Goal: Task Accomplishment & Management: Manage account settings

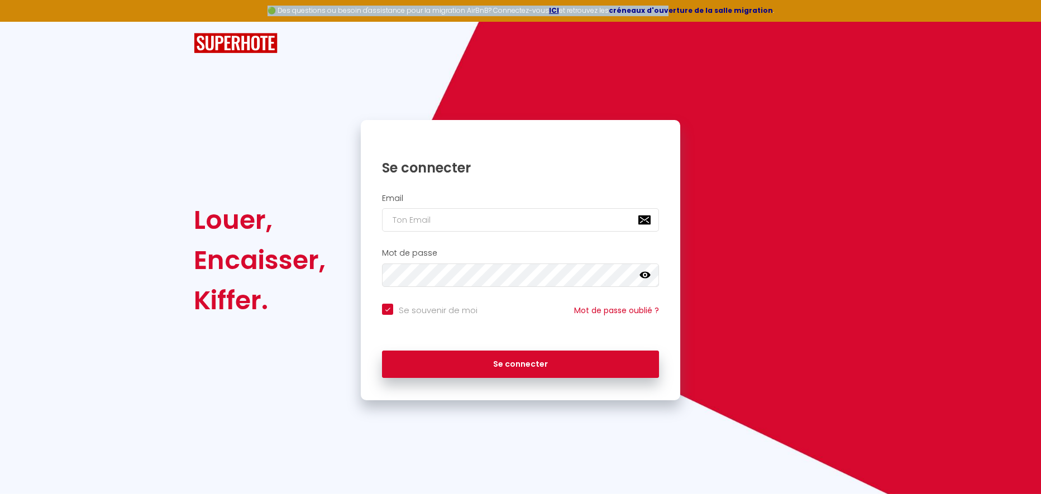
drag, startPoint x: 279, startPoint y: 12, endPoint x: 671, endPoint y: 9, distance: 392.1
click at [671, 9] on div "🟢 Des questions ou besoin d'assistance pour la migration AirBnB? Connectez-vous…" at bounding box center [520, 11] width 1041 height 22
click at [671, 9] on strong "créneaux d'ouverture de la salle migration" at bounding box center [691, 10] width 164 height 9
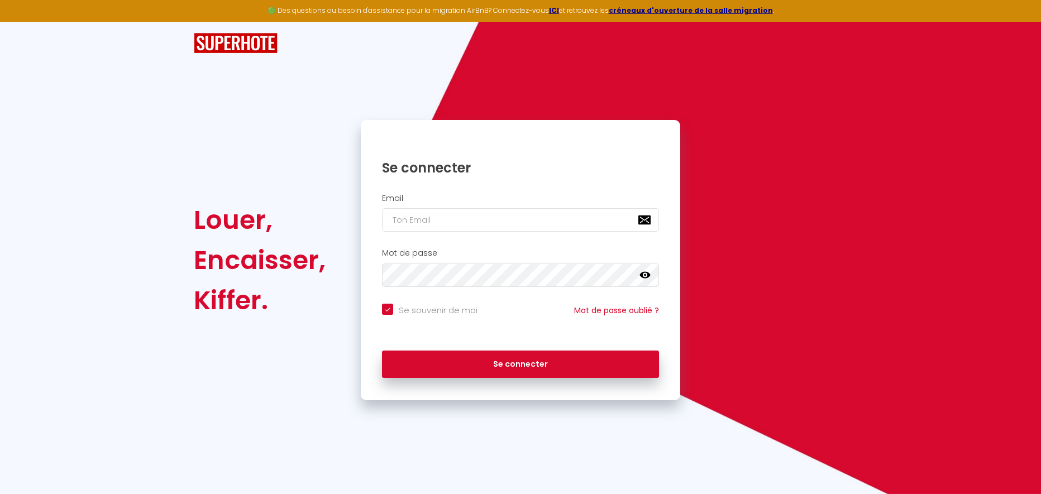
type input "[DOMAIN_NAME][EMAIL_ADDRESS][DOMAIN_NAME]"
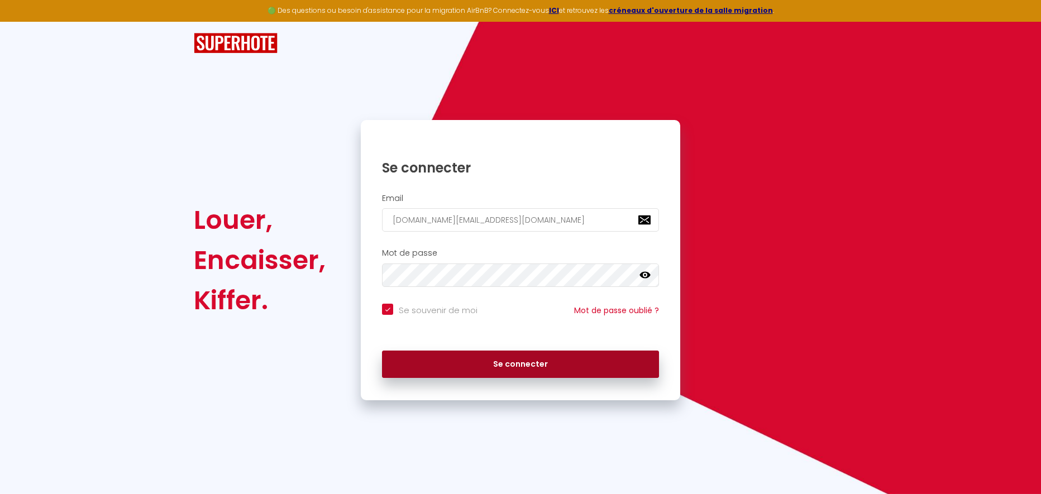
click at [559, 355] on button "Se connecter" at bounding box center [520, 365] width 277 height 28
checkbox input "true"
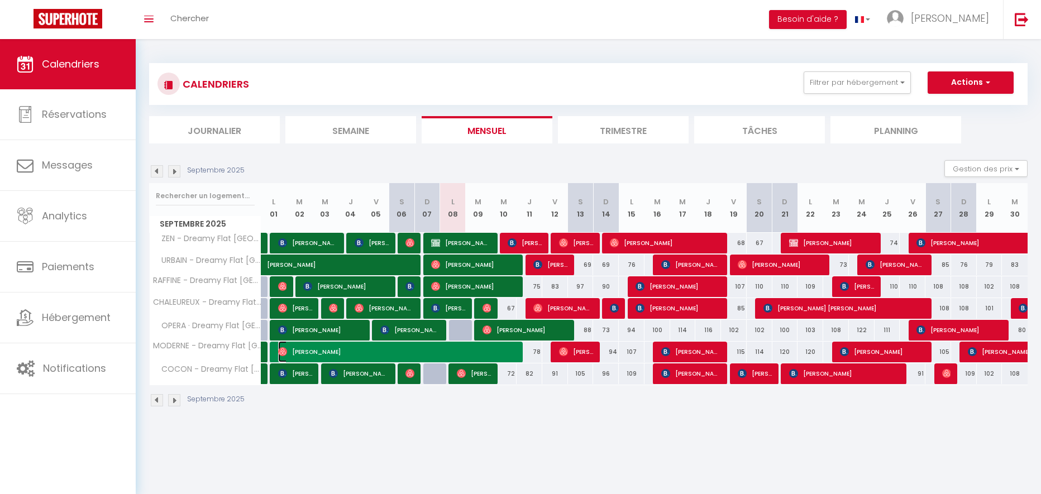
drag, startPoint x: 407, startPoint y: 345, endPoint x: 372, endPoint y: 343, distance: 34.7
click at [373, 343] on span "[PERSON_NAME]" at bounding box center [398, 351] width 240 height 21
click at [436, 163] on div "[DATE] Gestion des prix Nb Nuits minimum Règles Disponibilité" at bounding box center [588, 171] width 878 height 23
click at [342, 375] on span "[PERSON_NAME]" at bounding box center [359, 373] width 60 height 21
select select "OK"
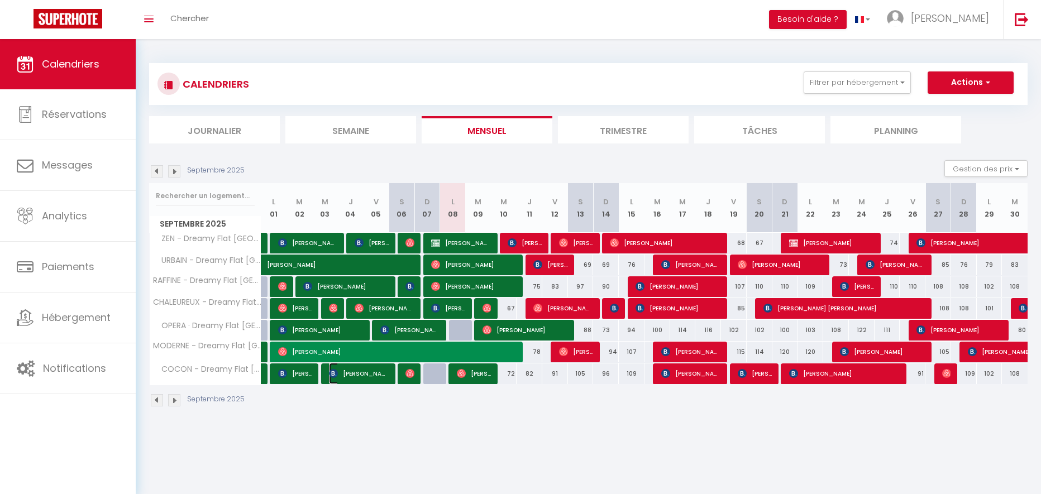
select select "OK"
select select "0"
select select "1"
select select
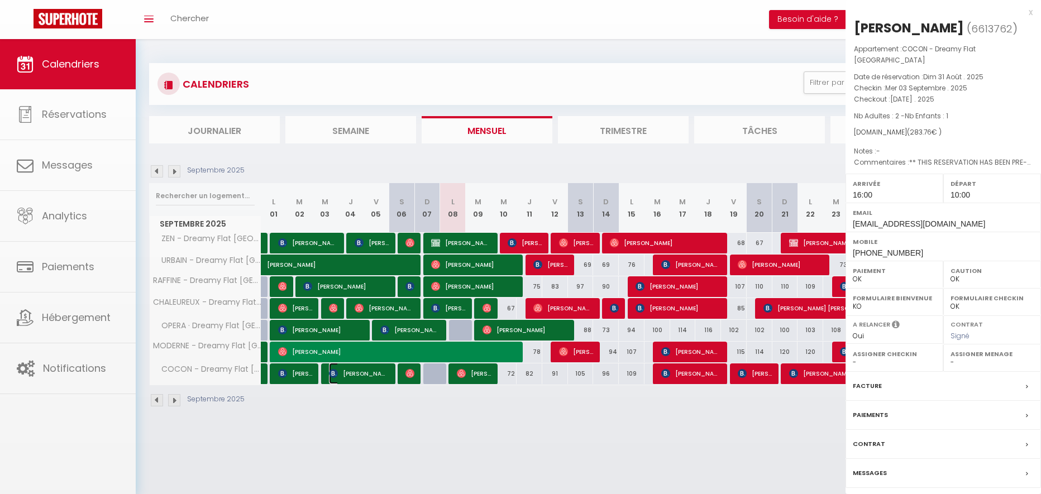
select select "394"
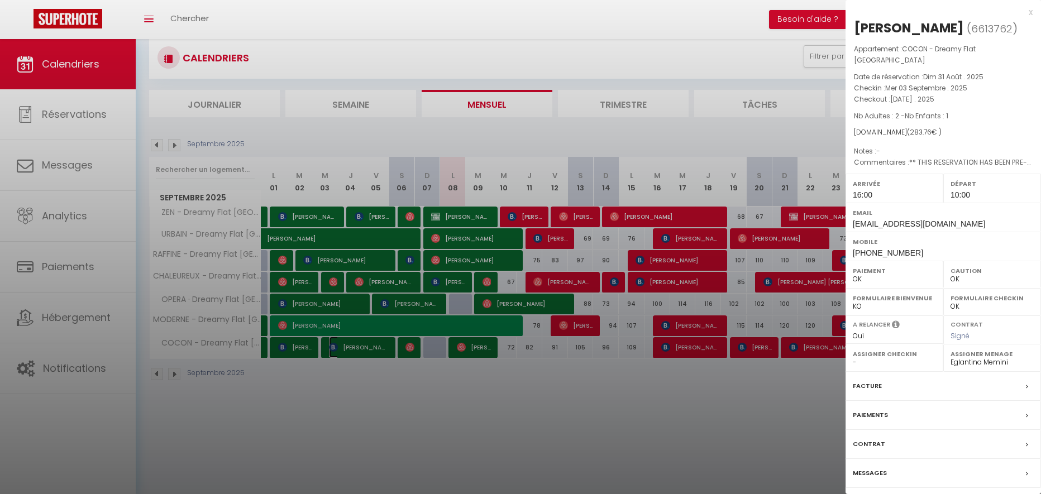
scroll to position [39, 0]
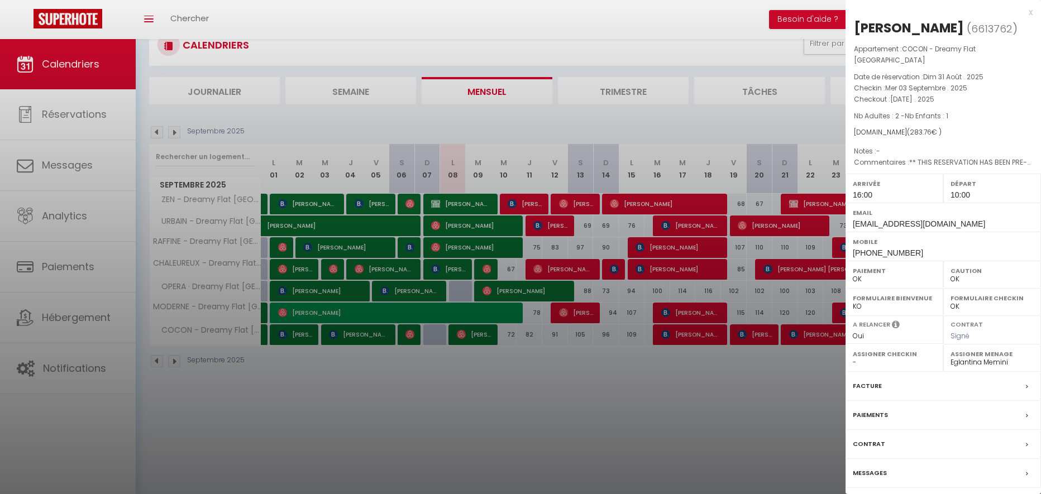
click at [862, 479] on label "Messages" at bounding box center [870, 473] width 34 height 12
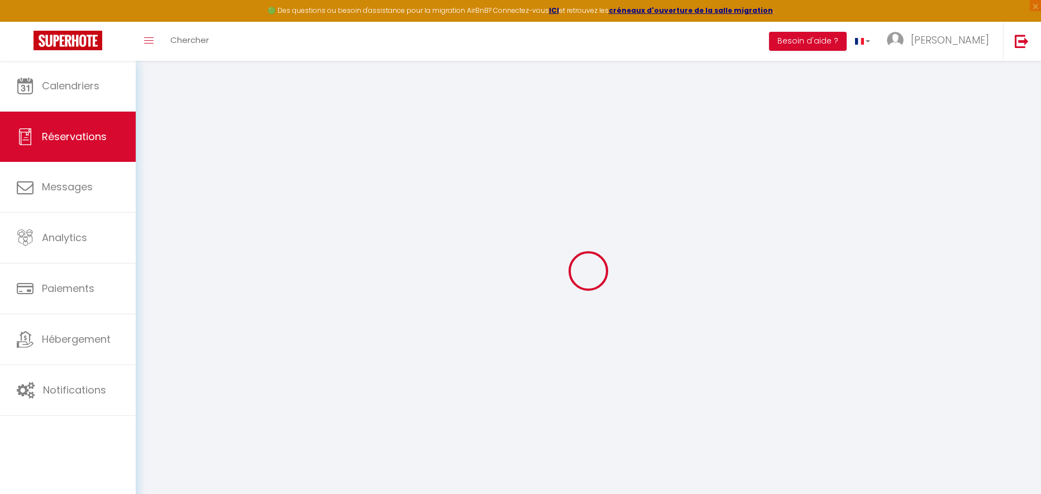
select select
checkbox input "true"
type textarea "** THIS RESERVATION HAS BEEN PRE-PAID ** Reservation has a cancellation grace p…"
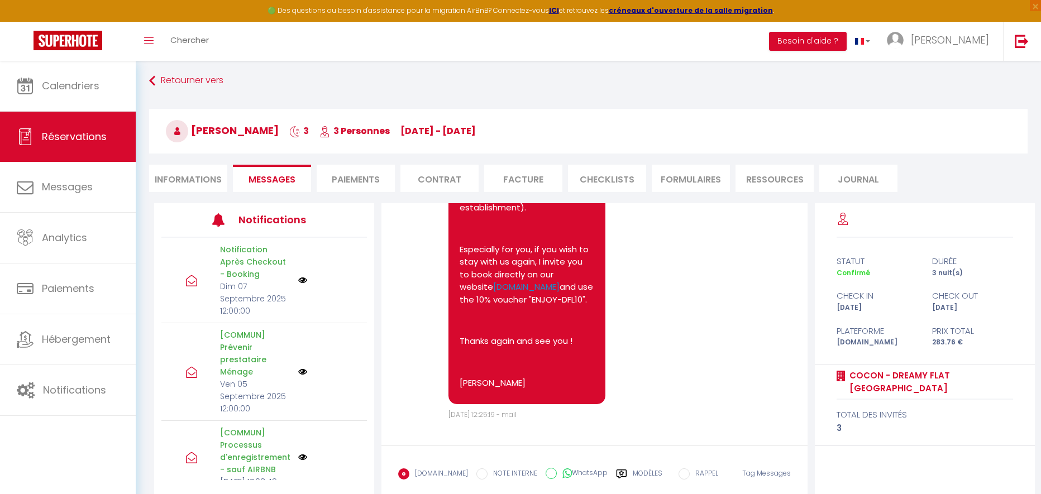
scroll to position [67, 0]
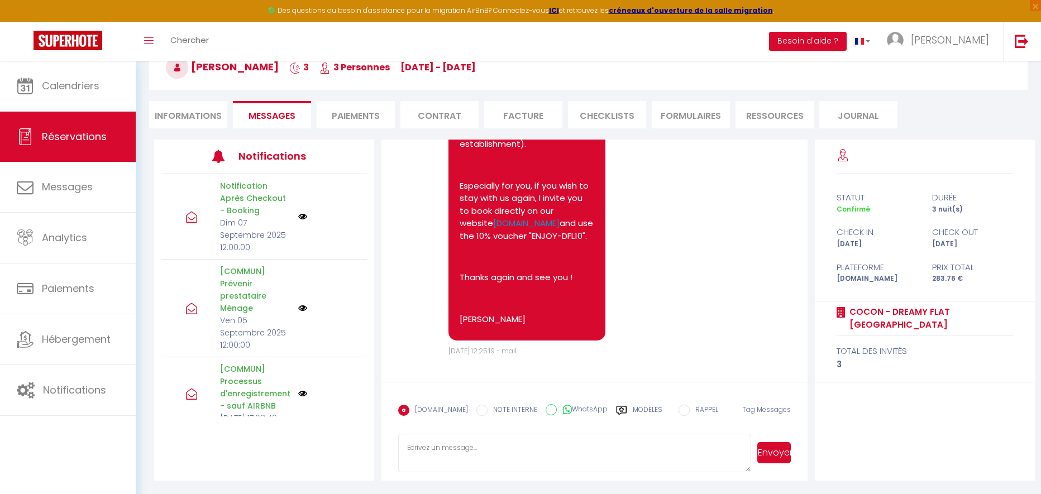
click at [537, 453] on textarea at bounding box center [574, 453] width 353 height 39
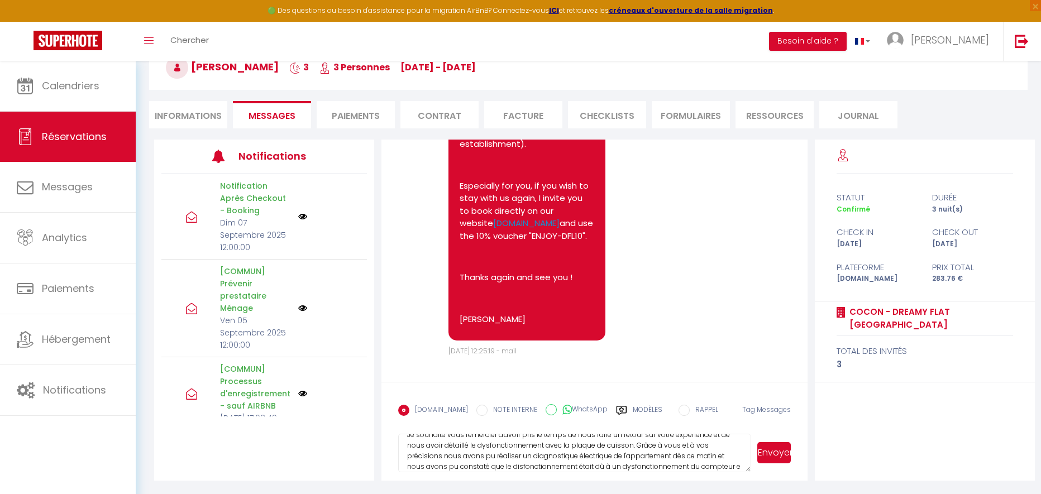
scroll to position [33, 0]
click at [412, 467] on textarea "[PERSON_NAME], Je souhaite vous remercier d'avoir pris le temps de nous faire u…" at bounding box center [574, 453] width 353 height 39
click at [462, 466] on textarea "[PERSON_NAME], Je souhaite vous remercier d'avoir pris le temps de nous faire u…" at bounding box center [574, 453] width 353 height 39
drag, startPoint x: 748, startPoint y: 472, endPoint x: 749, endPoint y: 481, distance: 9.0
click at [749, 481] on form "[DOMAIN_NAME] NOTE INTERNE WhatsApp Modèles 8 « ‹ » › [DATE] [PHONE_NUMBER] Dim…" at bounding box center [594, 431] width 426 height 99
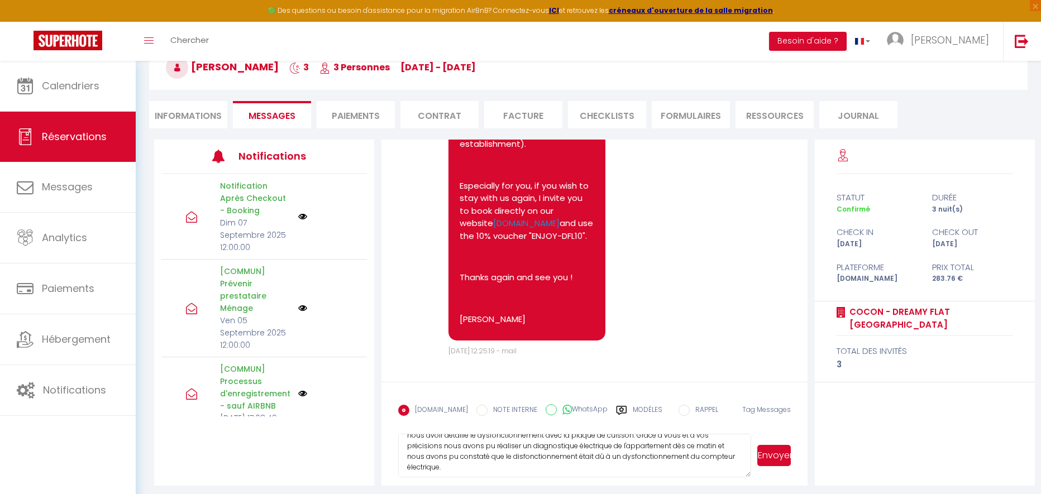
scroll to position [18, 0]
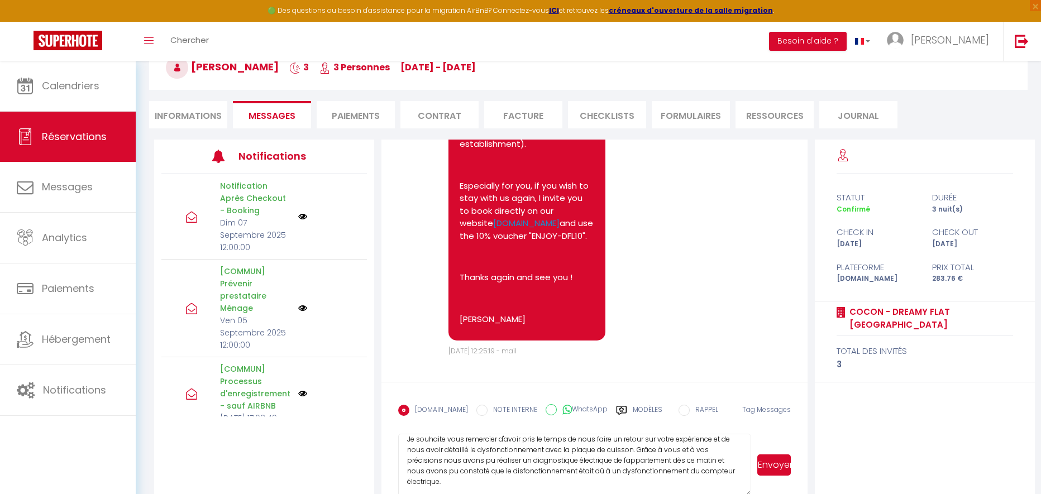
drag, startPoint x: 746, startPoint y: 469, endPoint x: 744, endPoint y: 493, distance: 23.5
click at [766, 427] on html "🟢 Des questions ou besoin d'assistance pour la migration AirBnB? Connectez-vous…" at bounding box center [520, 180] width 1041 height 494
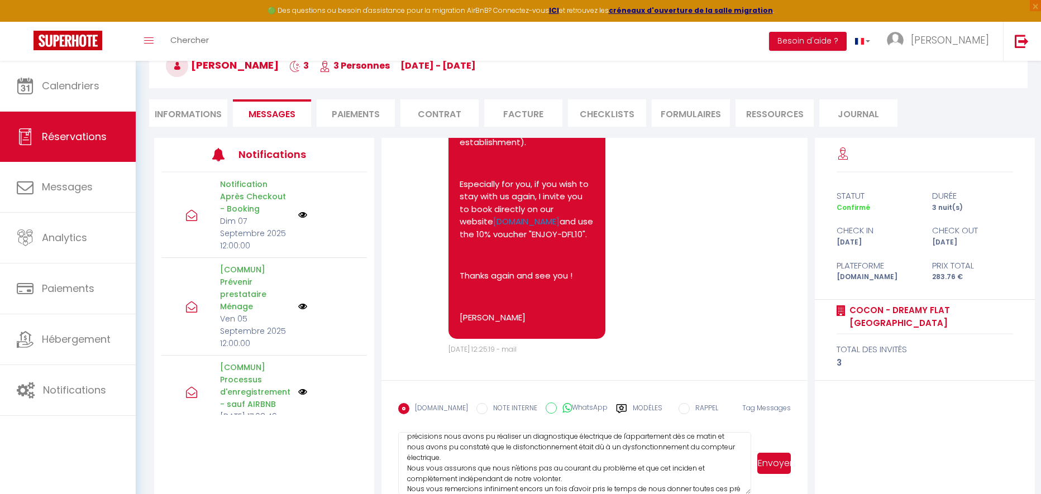
scroll to position [51, 0]
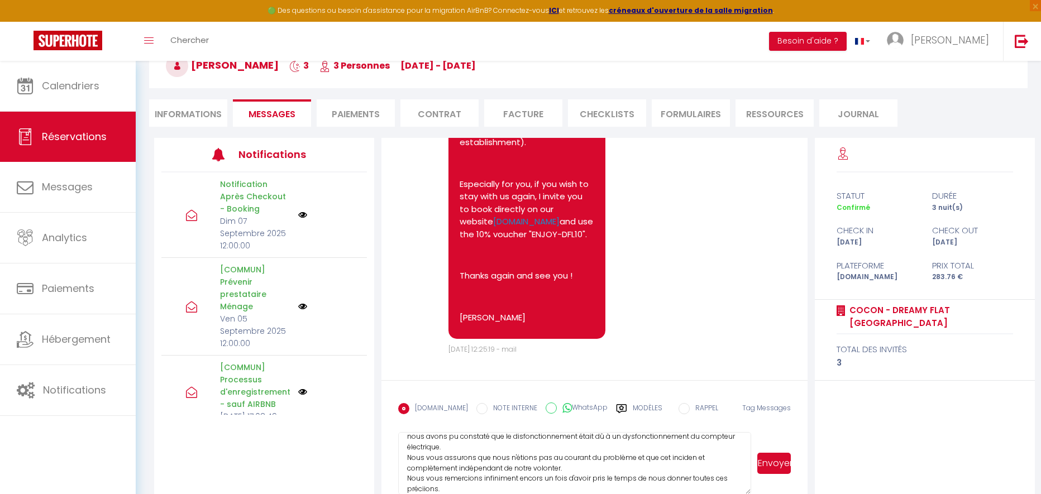
click at [423, 488] on textarea "[PERSON_NAME], Je souhaite vous remercier d'avoir pris le temps de nous faire u…" at bounding box center [574, 463] width 353 height 63
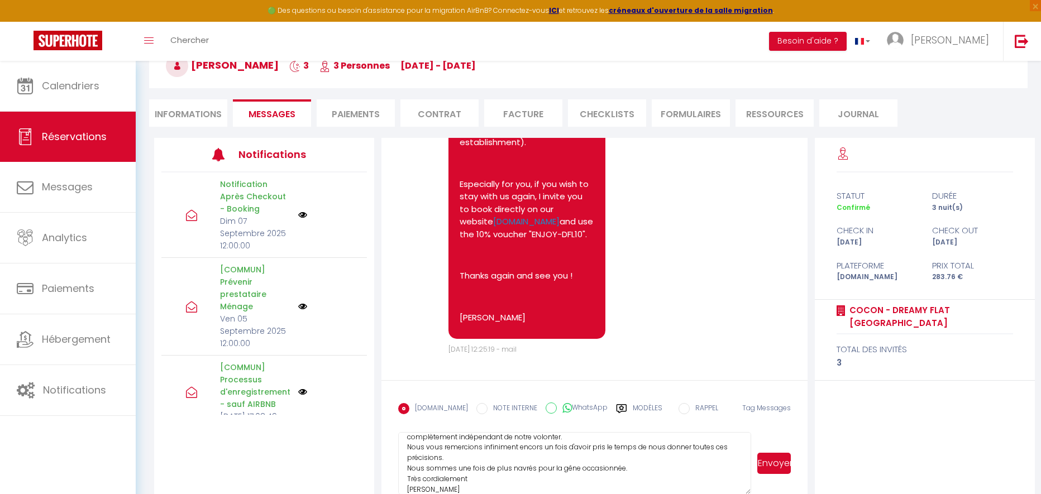
click at [540, 447] on textarea "[PERSON_NAME], Je souhaite vous remercier d'avoir pris le temps de nous faire u…" at bounding box center [574, 463] width 353 height 63
click at [551, 447] on textarea "[PERSON_NAME], Je souhaite vous remercier d'avoir pris le temps de nous faire u…" at bounding box center [574, 463] width 353 height 63
click at [582, 467] on textarea "[PERSON_NAME], Je souhaite vous remercier d'avoir pris le temps de nous faire u…" at bounding box center [574, 463] width 353 height 63
paste textarea "Merci d’avoir pris le temps de nous faire part de votre expérience et de nous a…"
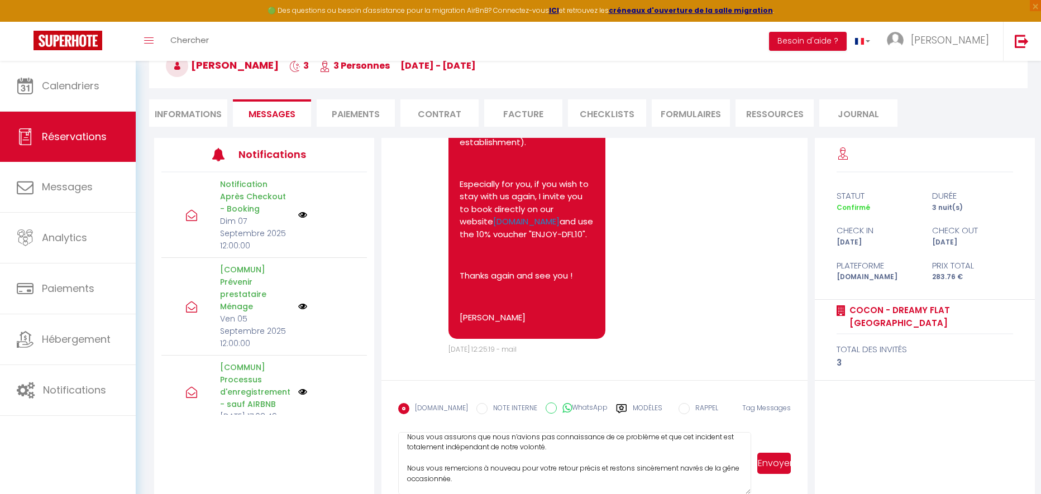
scroll to position [104, 0]
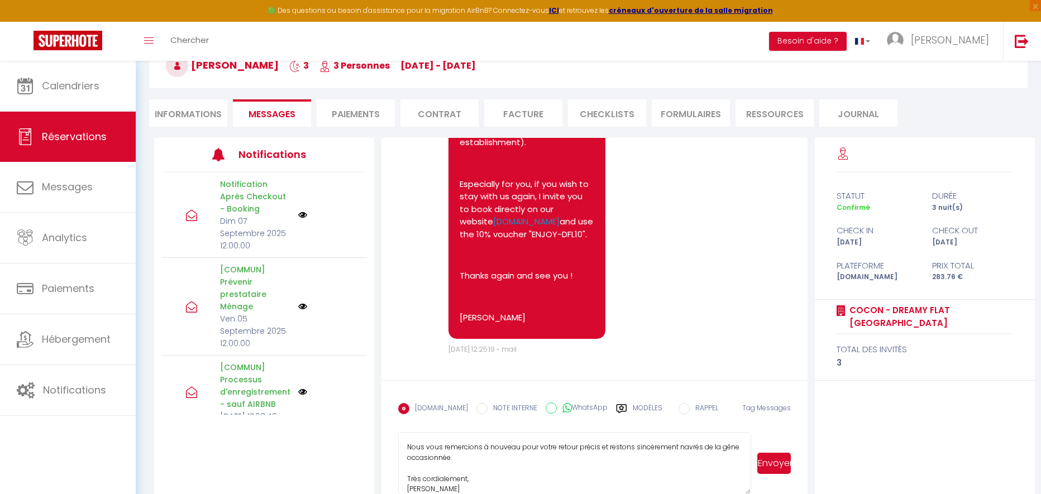
type textarea "[PERSON_NAME], Merci d’avoir pris le temps de nous faire part de votre expérien…"
click at [785, 471] on button "Envoyer" at bounding box center [774, 463] width 34 height 21
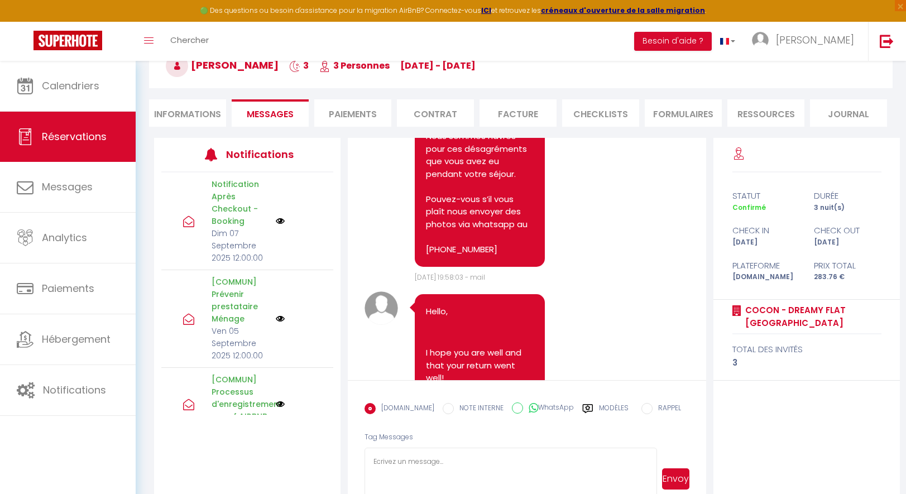
scroll to position [7558, 0]
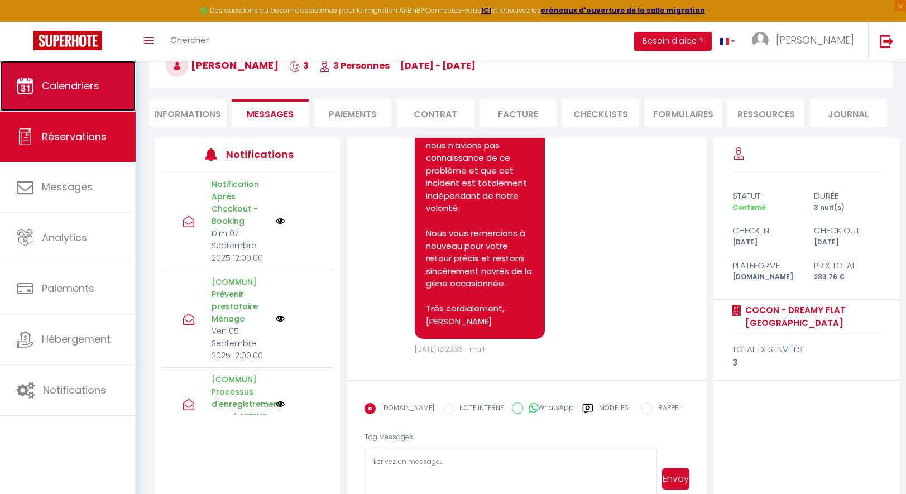
click at [31, 75] on link "Calendriers" at bounding box center [68, 86] width 136 height 50
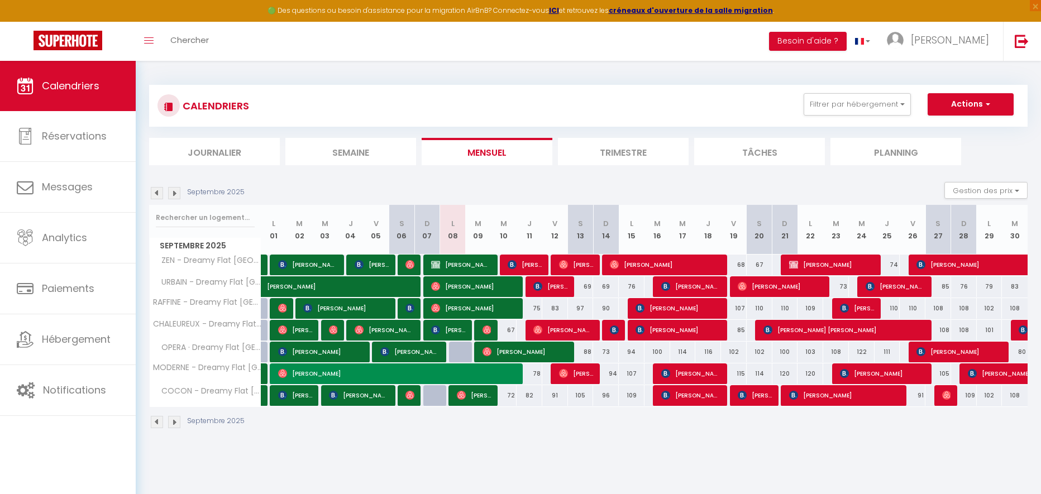
click at [250, 470] on body "🟢 Des questions ou besoin d'assistance pour la migration AirBnB? Connectez-vous…" at bounding box center [520, 308] width 1041 height 494
click at [159, 194] on img at bounding box center [157, 193] width 12 height 12
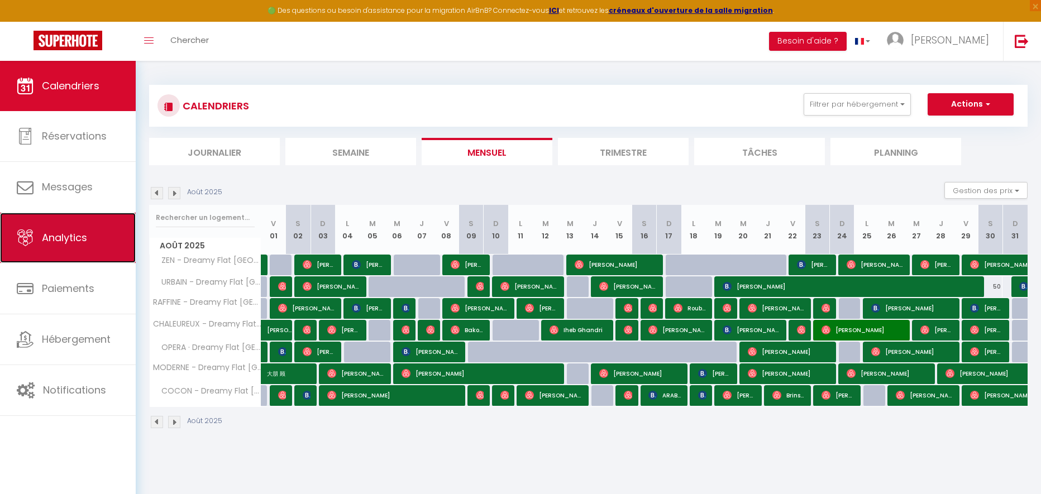
click at [64, 248] on link "Analytics" at bounding box center [68, 238] width 136 height 50
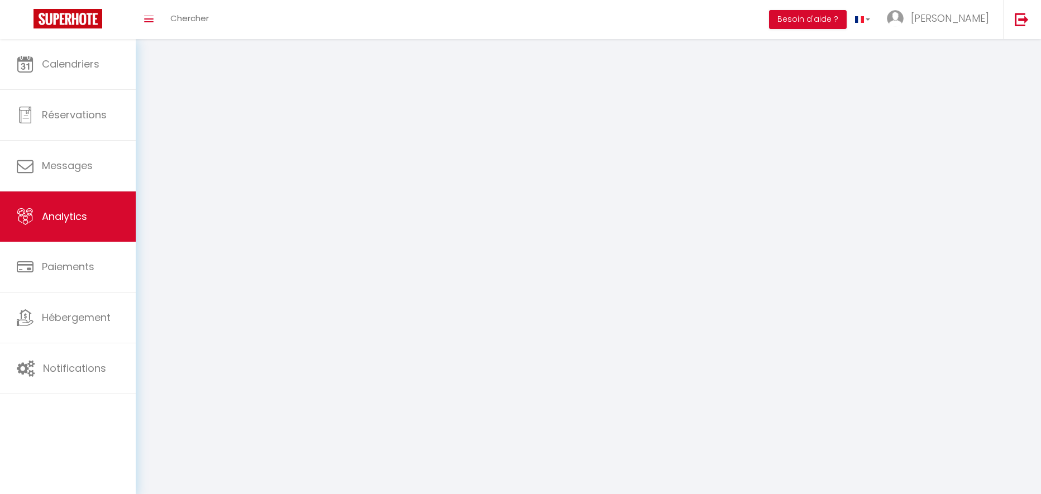
select select "2025"
select select "9"
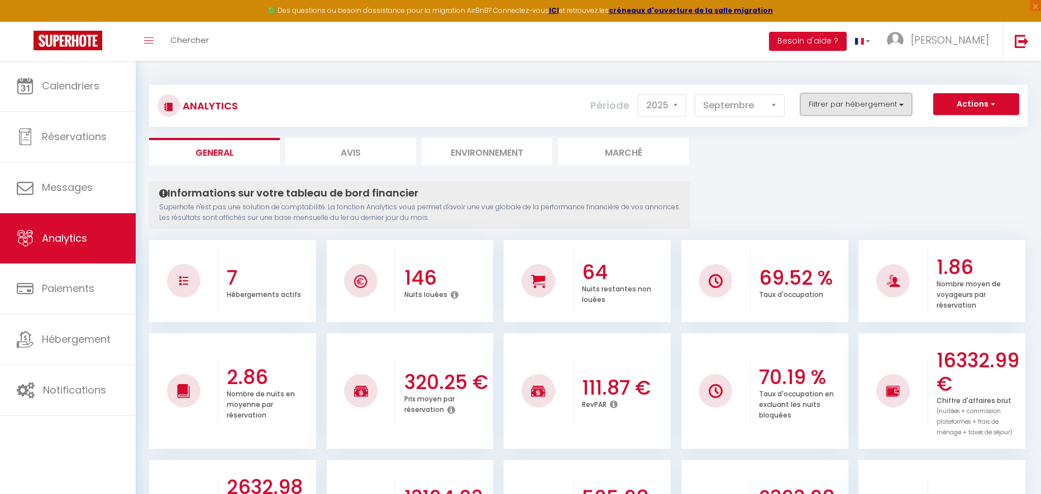
click at [837, 94] on button "Filtrer par hébergement" at bounding box center [856, 104] width 112 height 22
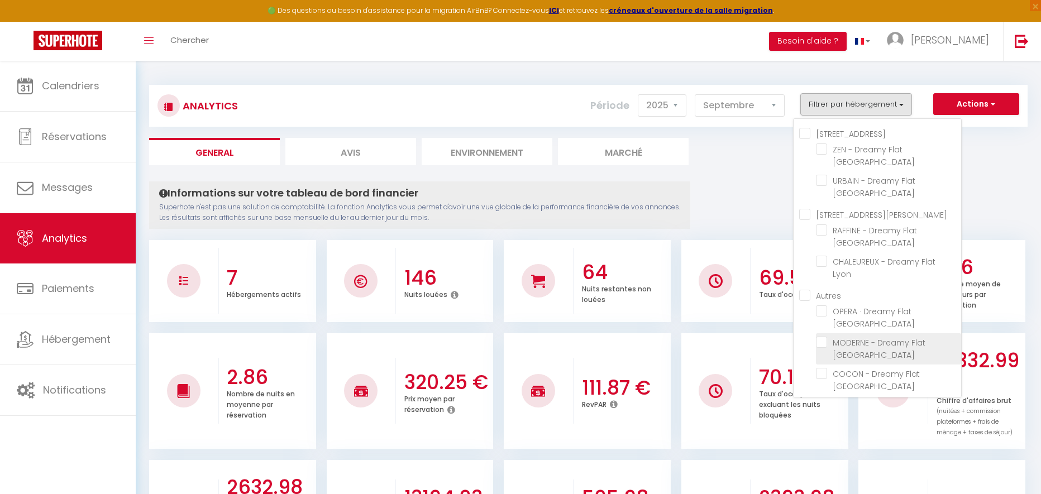
click at [825, 337] on Lyon "checkbox" at bounding box center [888, 342] width 145 height 11
checkbox Lyon "true"
checkbox Lyon "false"
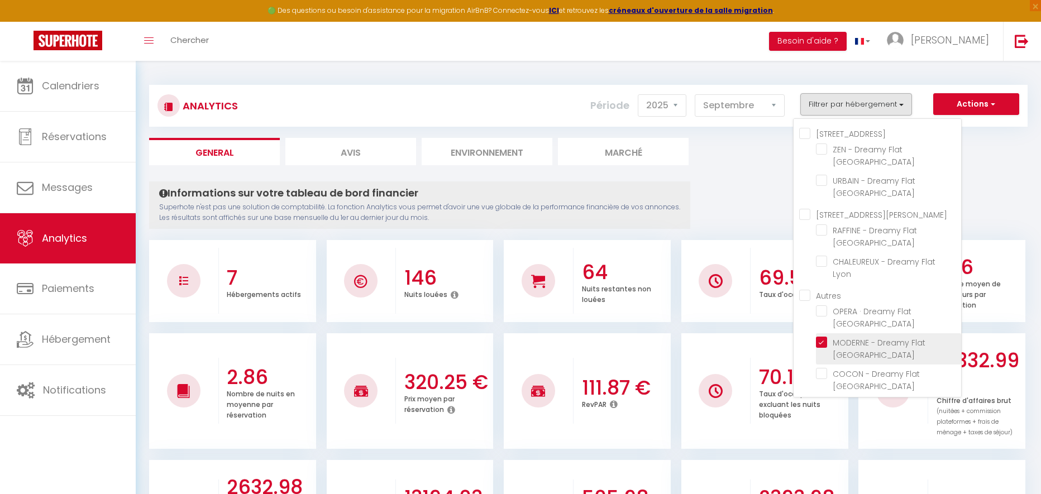
checkbox Lyon "false"
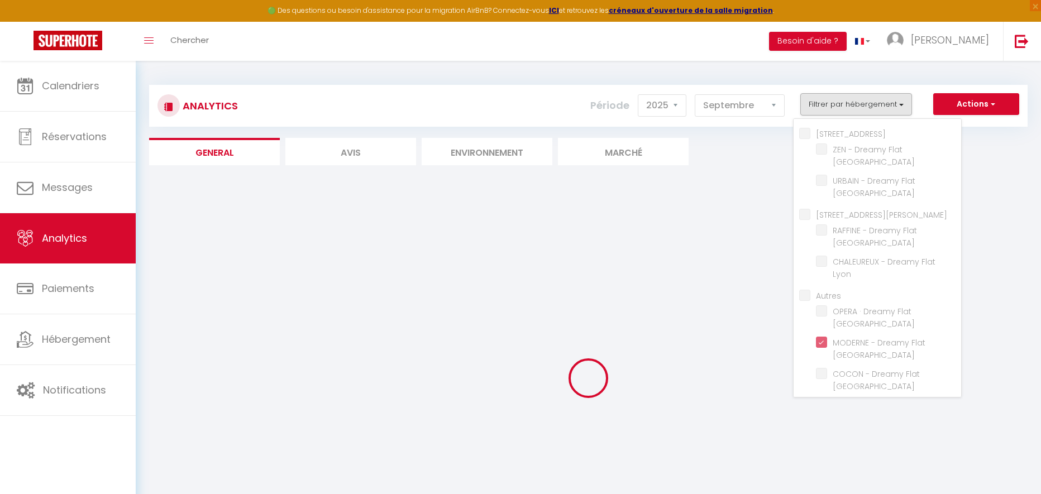
checkbox Lyon "false"
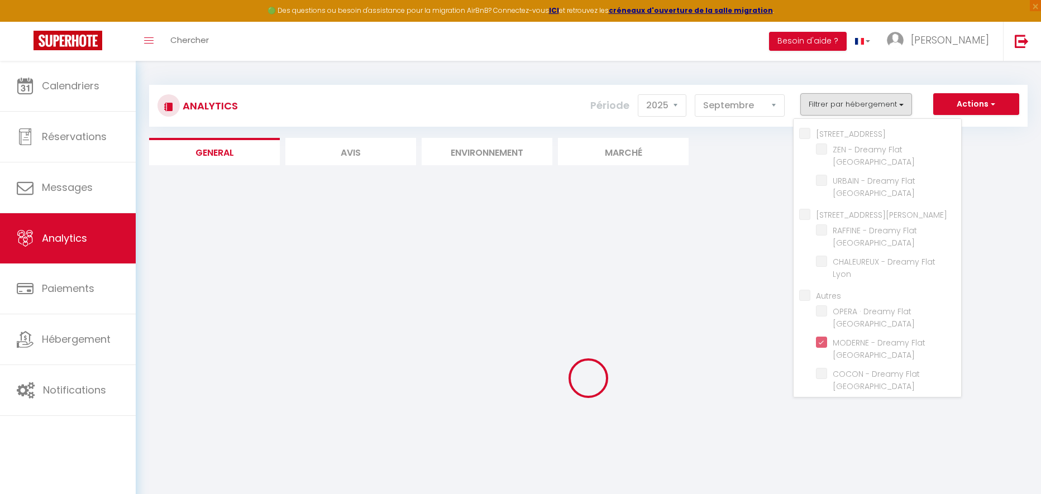
checkbox Lyon "false"
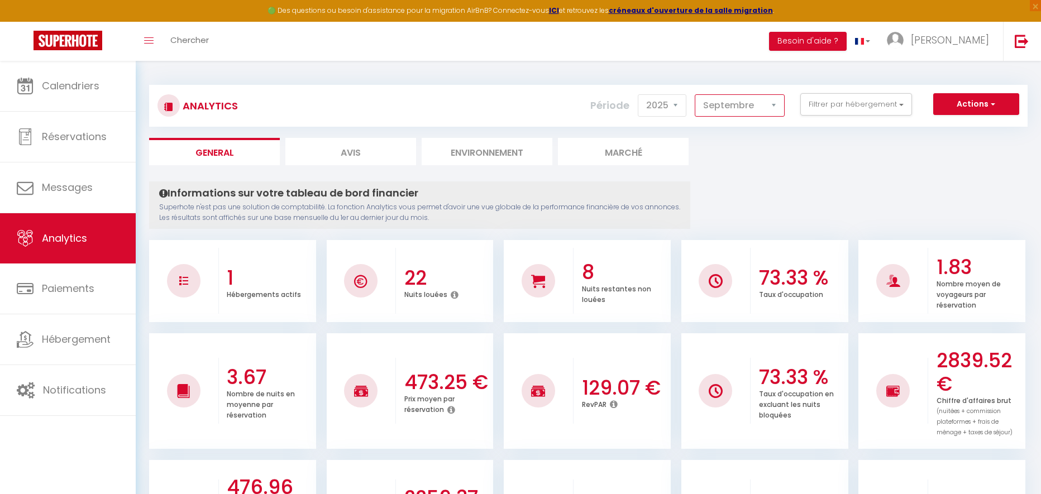
click at [720, 104] on select "[PERSON_NAME] Mars Avril Mai Juin Juillet Août Septembre Octobre Novembre Décem…" at bounding box center [740, 105] width 90 height 22
select select "8"
click at [695, 94] on select "[PERSON_NAME] Mars Avril Mai Juin Juillet Août Septembre Octobre Novembre Décem…" at bounding box center [740, 105] width 90 height 22
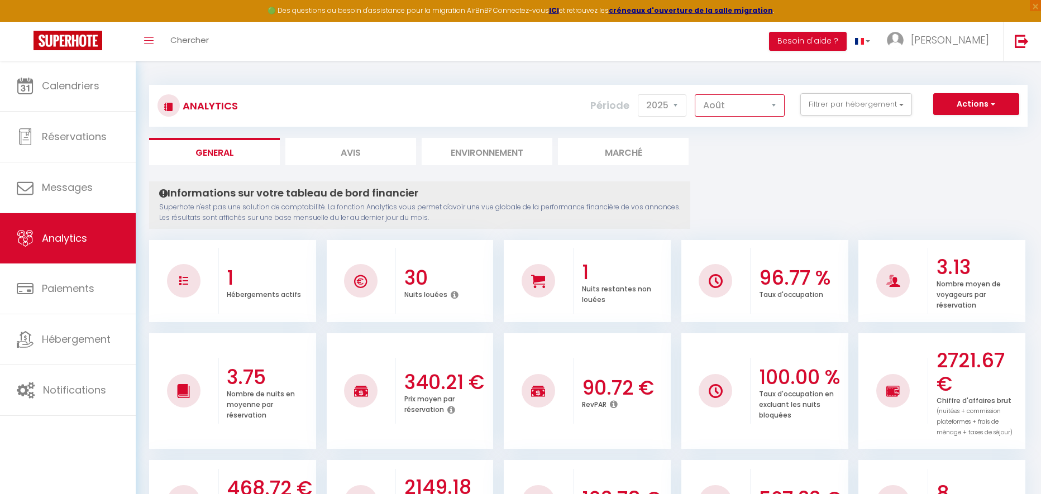
click at [734, 111] on select "[PERSON_NAME] Mars Avril Mai Juin Juillet Août Septembre Octobre Novembre Décem…" at bounding box center [740, 105] width 90 height 22
click at [849, 111] on button "Filtrer par hébergement" at bounding box center [856, 104] width 112 height 22
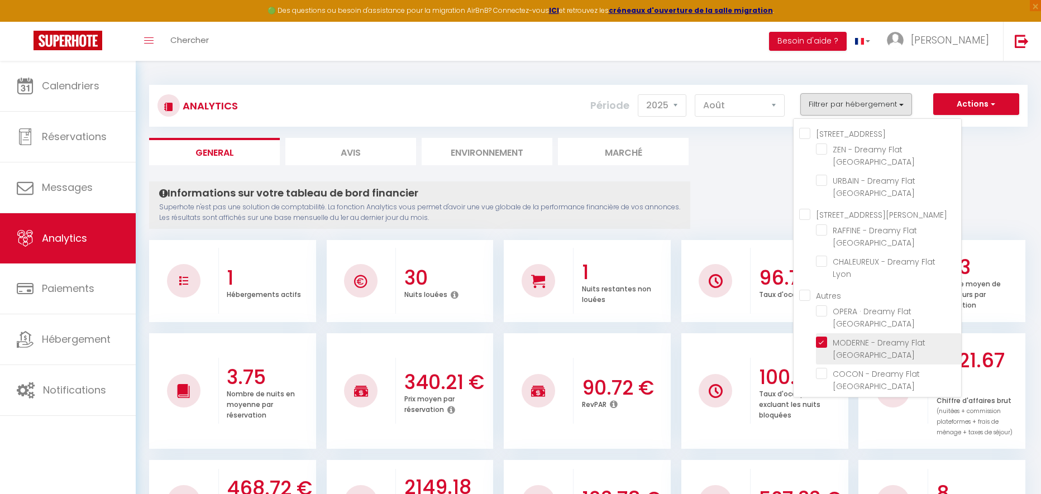
click at [835, 337] on Lyon "checkbox" at bounding box center [888, 342] width 145 height 11
checkbox Lyon "false"
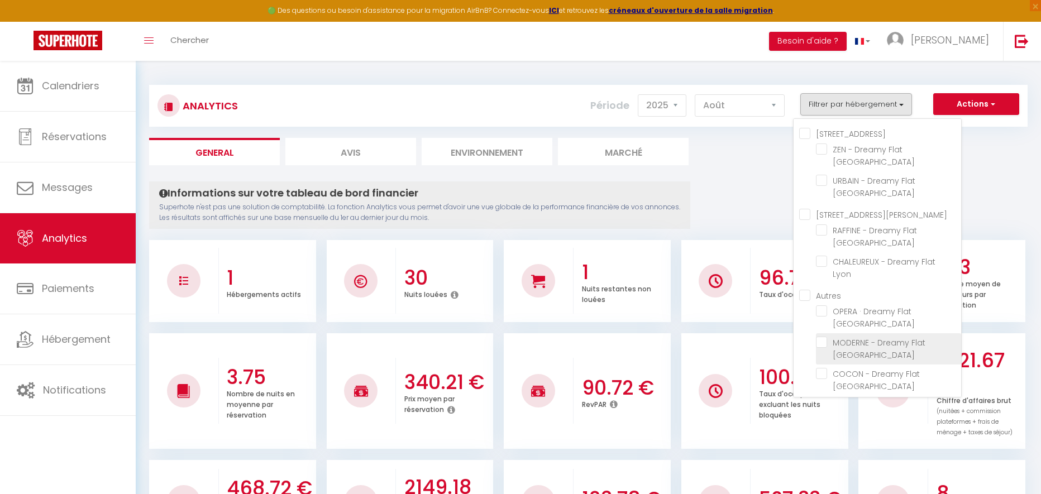
checkbox Lyon "false"
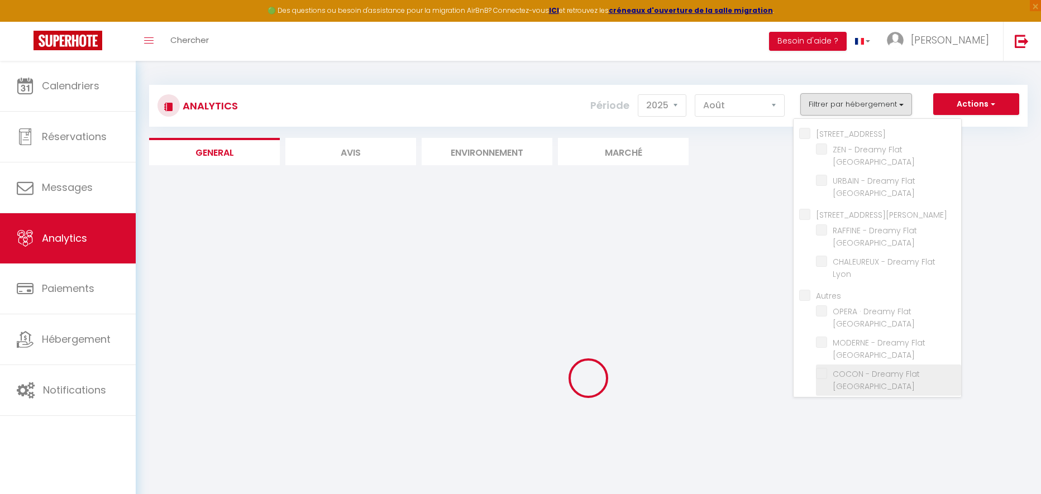
checkbox Lyon "false"
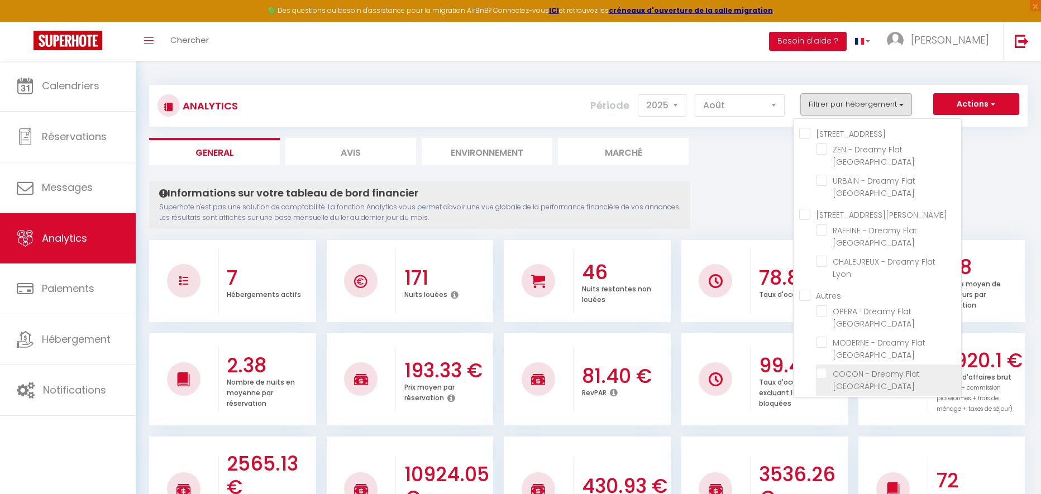
click at [819, 368] on Lyon "checkbox" at bounding box center [888, 373] width 145 height 11
checkbox Lyon "true"
checkbox Lyon "false"
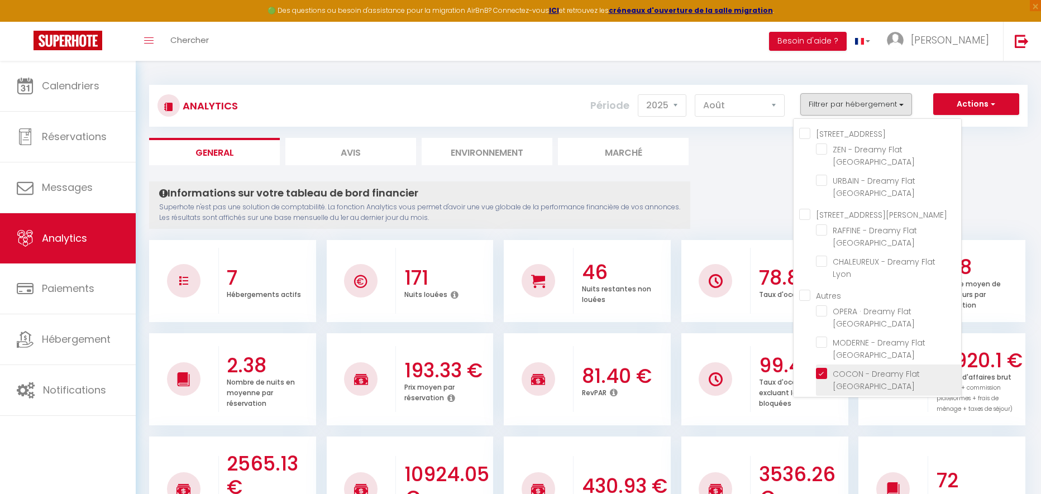
checkbox Lyon "false"
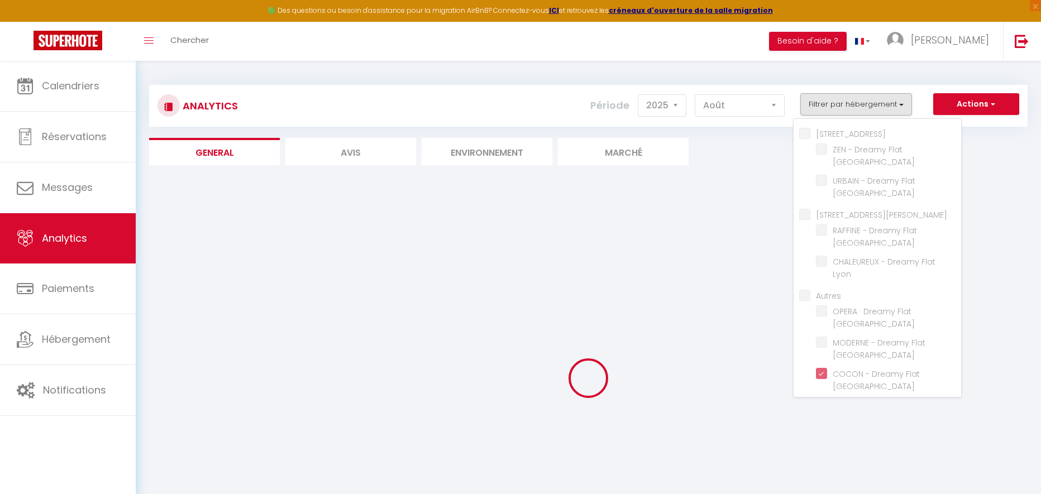
checkbox Lyon "false"
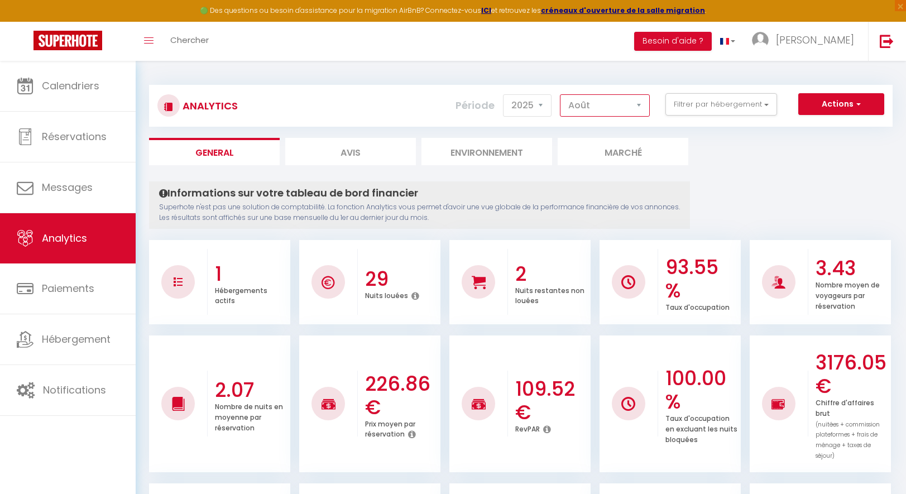
click at [612, 104] on select "[PERSON_NAME] Mars Avril Mai Juin Juillet Août Septembre Octobre Novembre Décem…" at bounding box center [605, 105] width 90 height 22
click at [675, 102] on button "Filtrer par hébergement" at bounding box center [722, 104] width 112 height 22
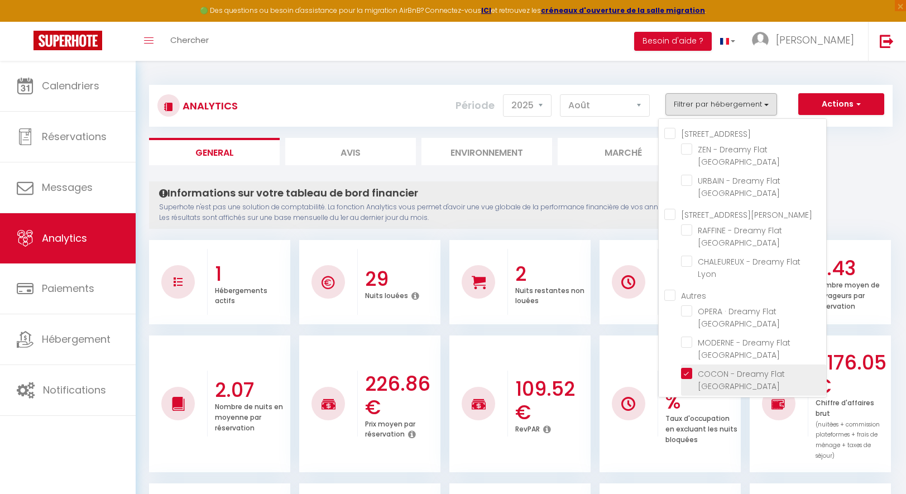
click at [696, 368] on Lyon "checkbox" at bounding box center [753, 373] width 145 height 11
checkbox Lyon "false"
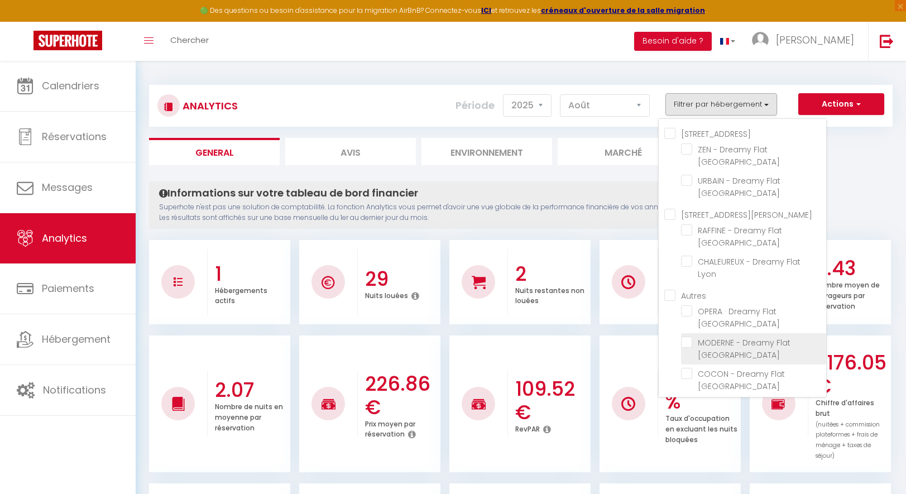
checkbox Lyon "false"
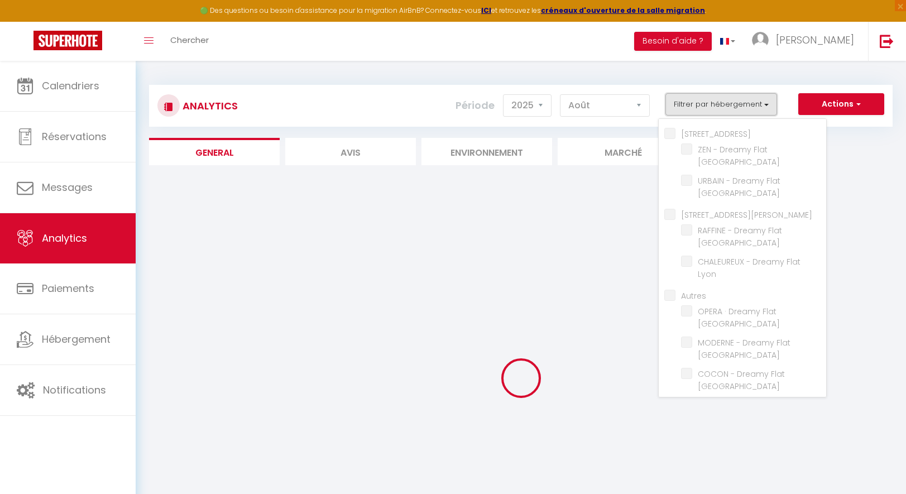
click at [727, 105] on button "Filtrer par hébergement" at bounding box center [722, 104] width 112 height 22
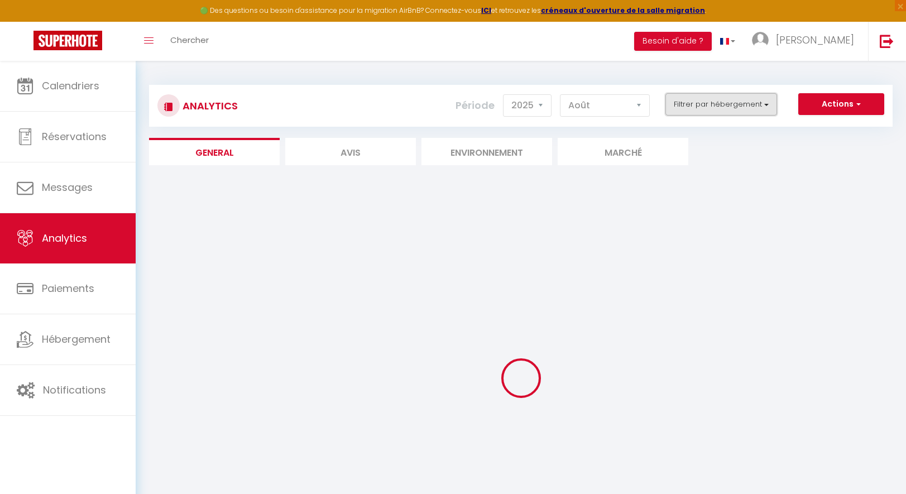
click at [727, 106] on button "Filtrer par hébergement" at bounding box center [722, 104] width 112 height 22
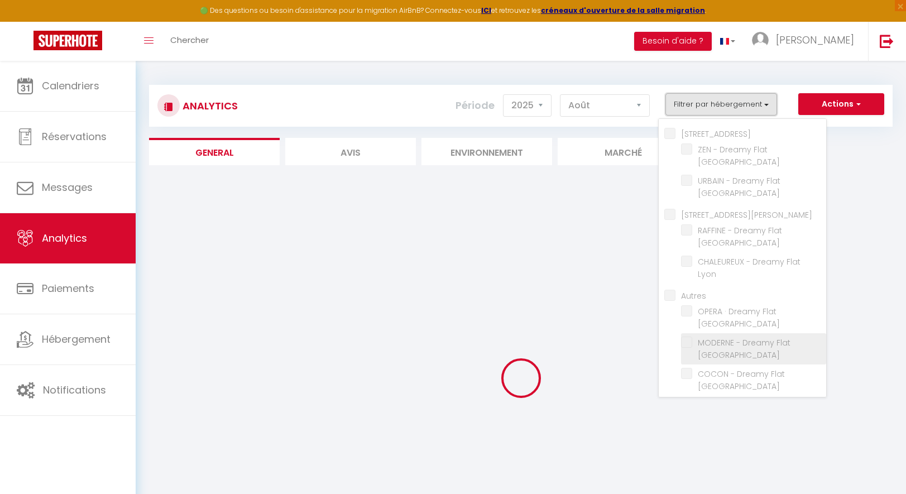
checkbox Lyon "false"
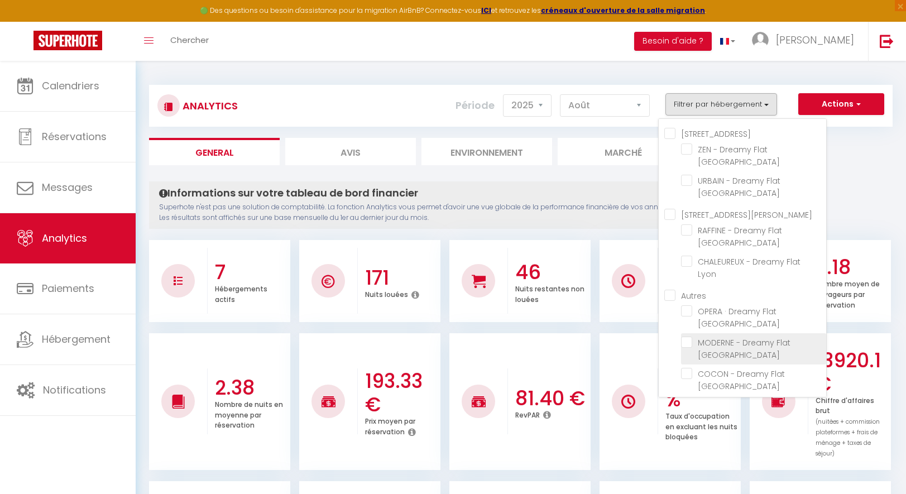
click at [700, 337] on Lyon "checkbox" at bounding box center [753, 342] width 145 height 11
checkbox Lyon "true"
checkbox Lyon "false"
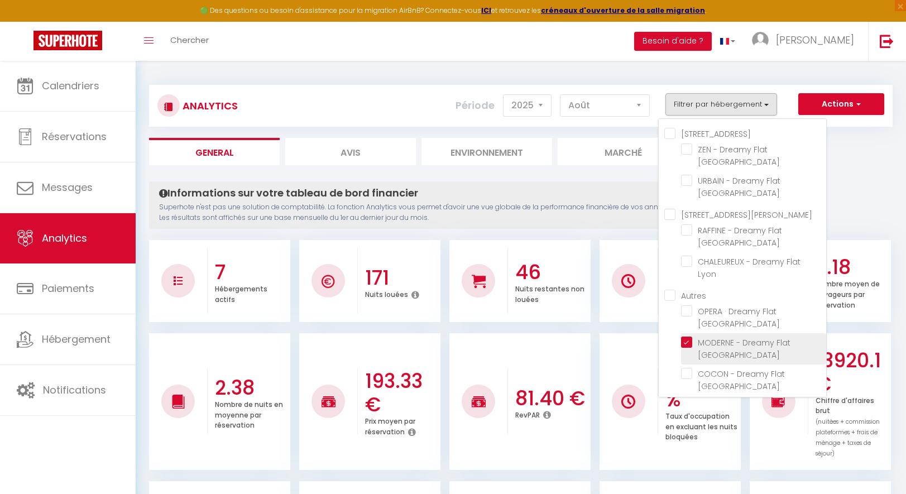
checkbox Lyon "false"
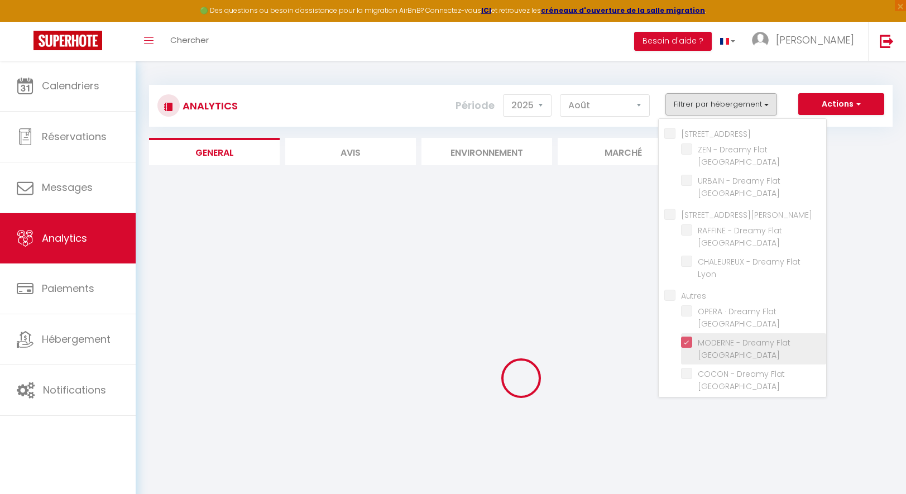
checkbox Lyon "false"
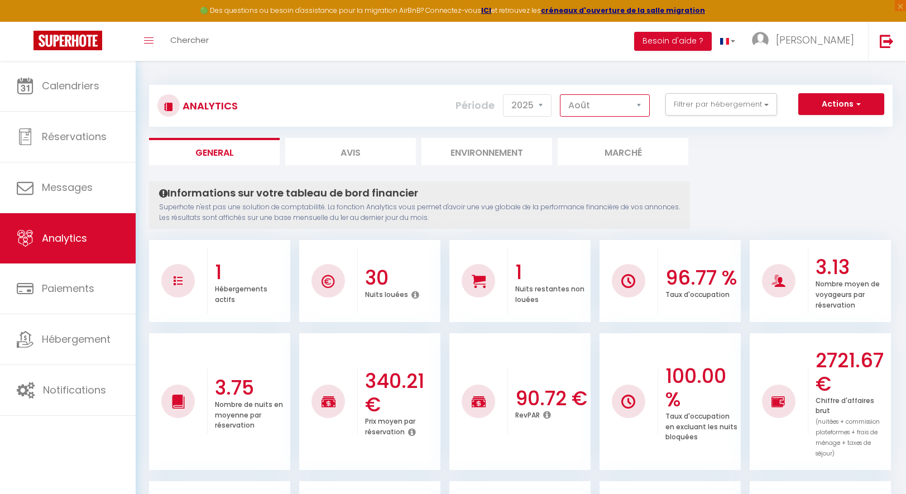
click at [598, 111] on select "[PERSON_NAME] Mars Avril Mai Juin Juillet Août Septembre Octobre Novembre Décem…" at bounding box center [605, 105] width 90 height 22
select select "9"
click at [561, 94] on select "[PERSON_NAME] Mars Avril Mai Juin Juillet Août Septembre Octobre Novembre Décem…" at bounding box center [605, 105] width 90 height 22
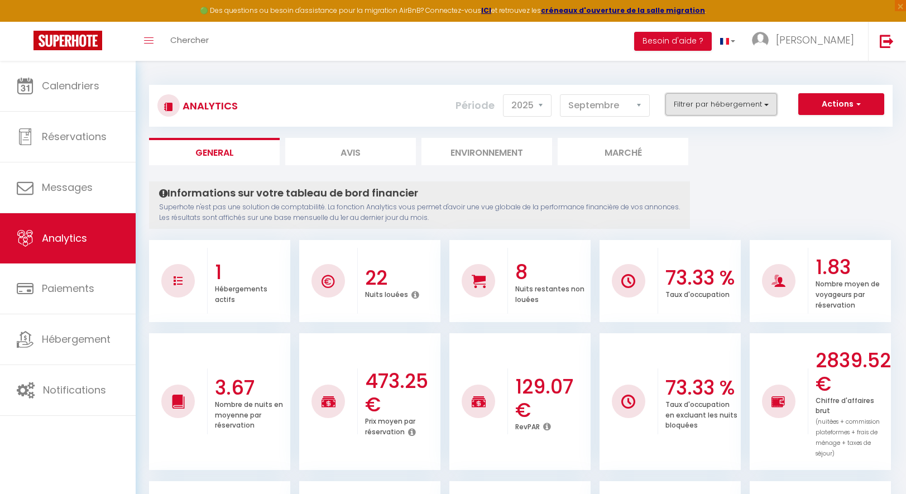
click at [728, 101] on button "Filtrer par hébergement" at bounding box center [722, 104] width 112 height 22
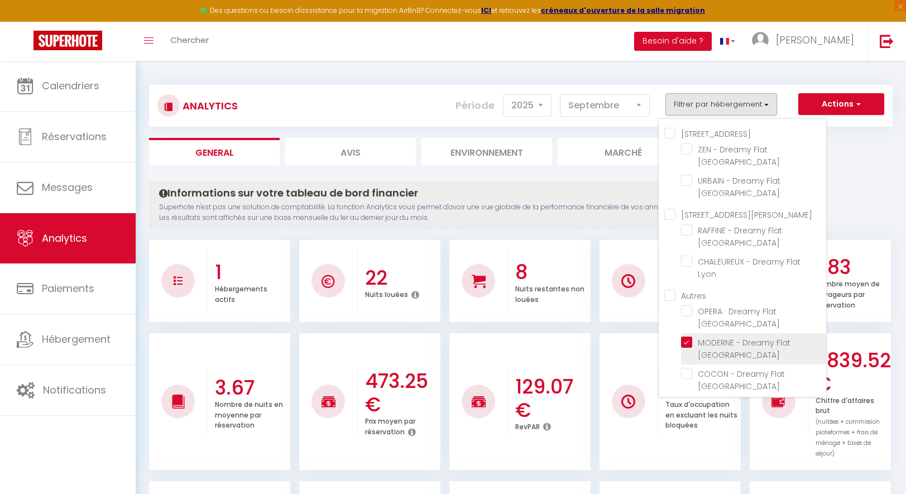
click at [728, 337] on Lyon "checkbox" at bounding box center [753, 342] width 145 height 11
checkbox Lyon "false"
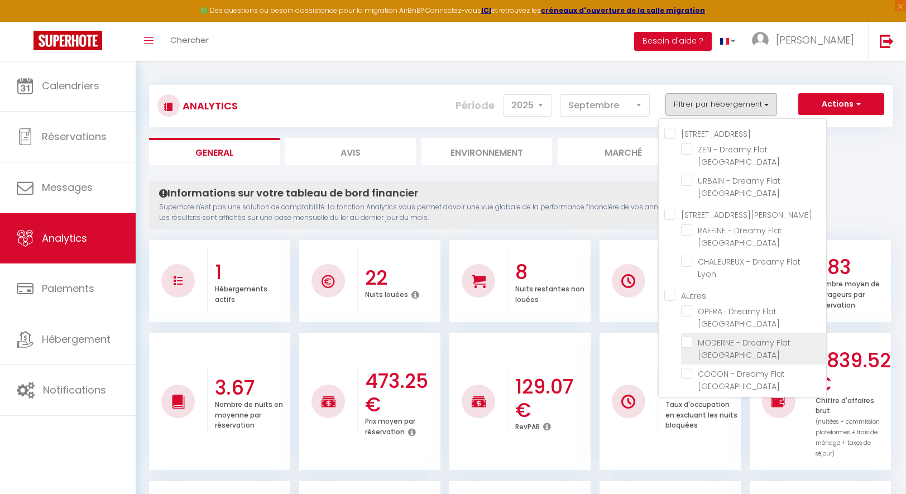
checkbox Lyon "false"
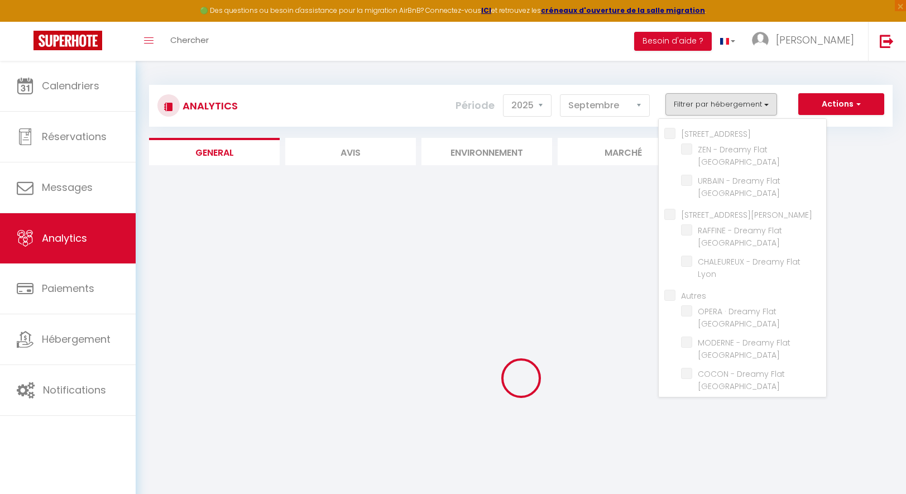
checkbox Lyon "false"
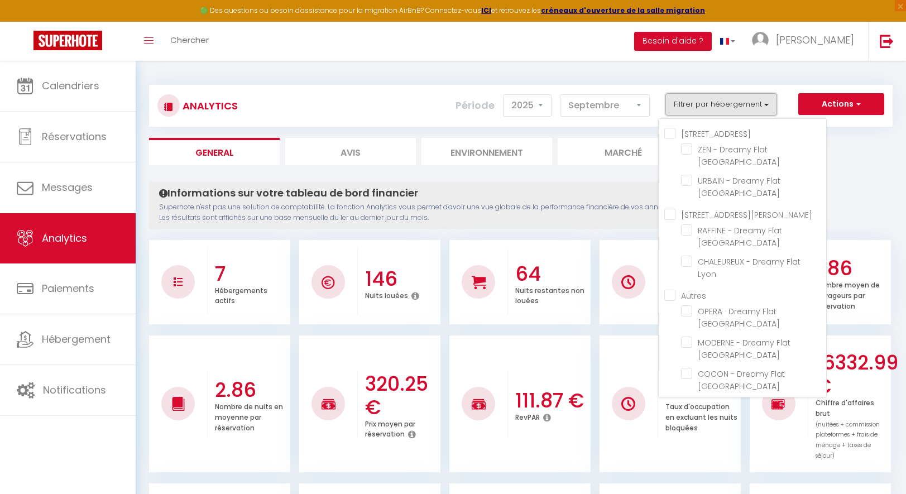
click at [730, 103] on button "Filtrer par hébergement" at bounding box center [722, 104] width 112 height 22
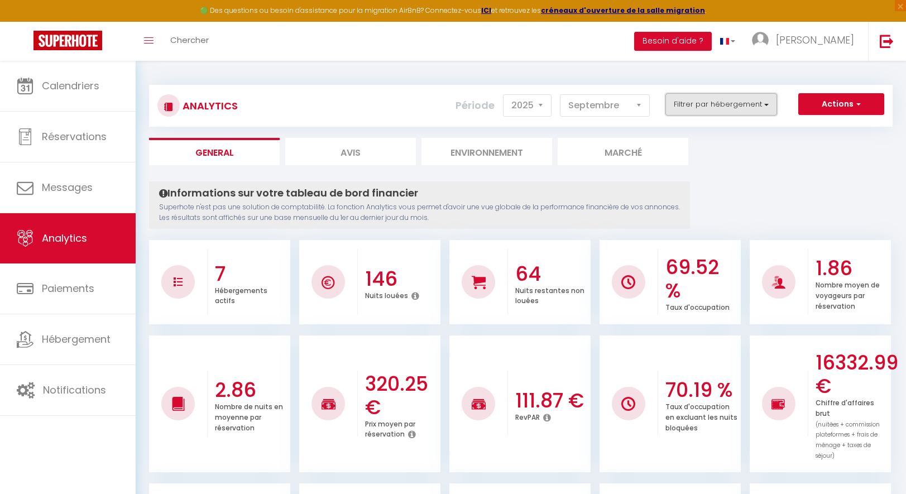
click at [720, 114] on button "Filtrer par hébergement" at bounding box center [722, 104] width 112 height 22
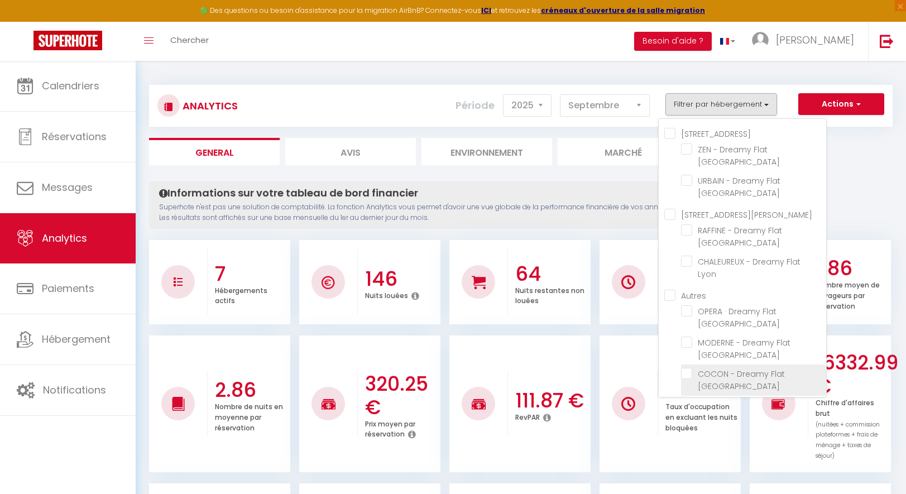
click at [690, 368] on Lyon "checkbox" at bounding box center [753, 373] width 145 height 11
checkbox Lyon "true"
checkbox Lyon "false"
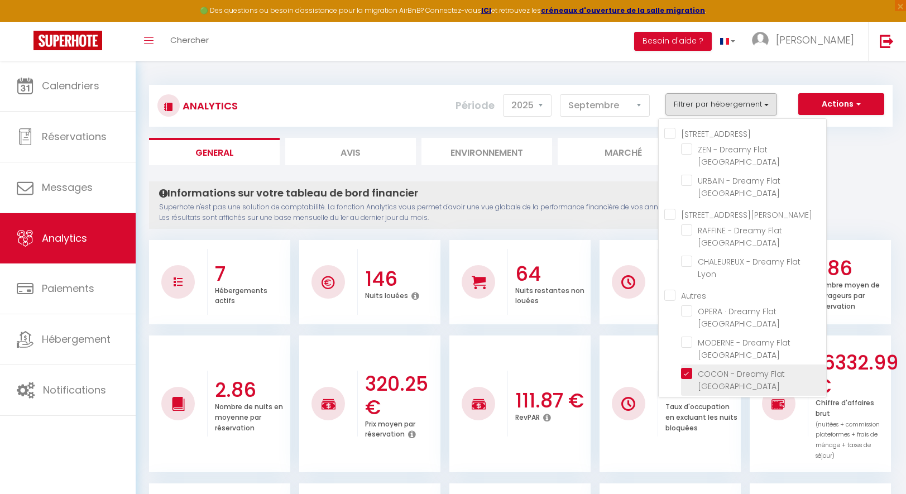
checkbox Lyon "false"
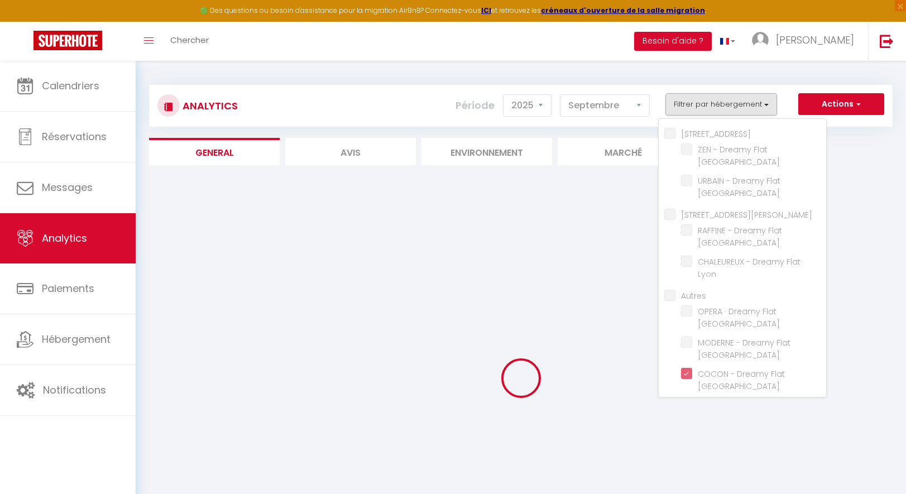
checkbox Lyon "false"
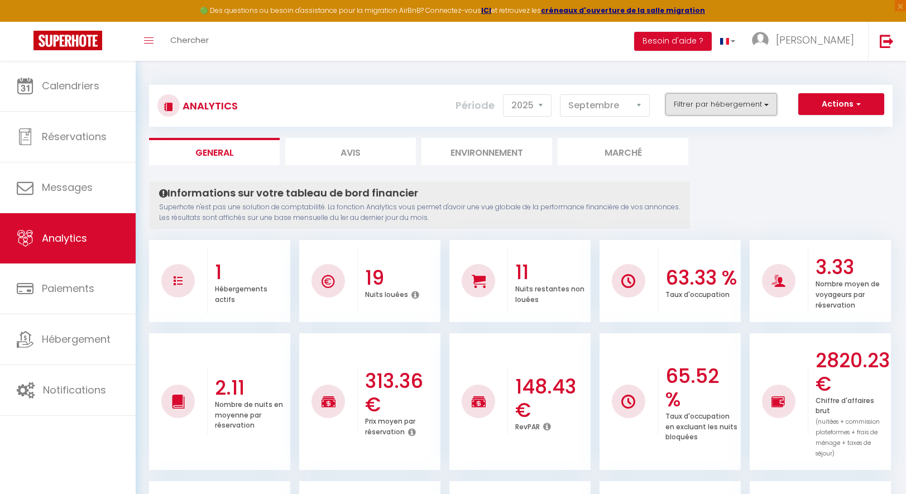
click at [704, 106] on button "Filtrer par hébergement" at bounding box center [722, 104] width 112 height 22
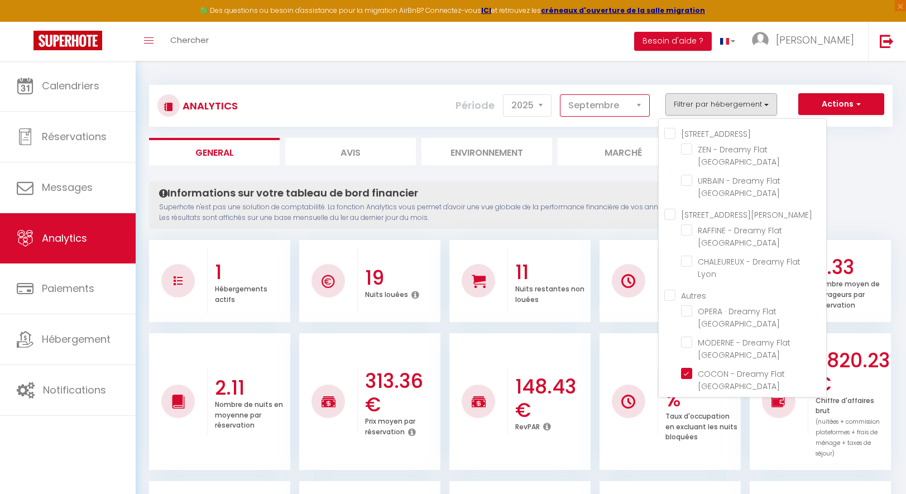
drag, startPoint x: 624, startPoint y: 106, endPoint x: 619, endPoint y: 114, distance: 9.8
click at [624, 106] on select "[PERSON_NAME] Mars Avril Mai Juin Juillet Août Septembre Octobre Novembre Décem…" at bounding box center [605, 105] width 90 height 22
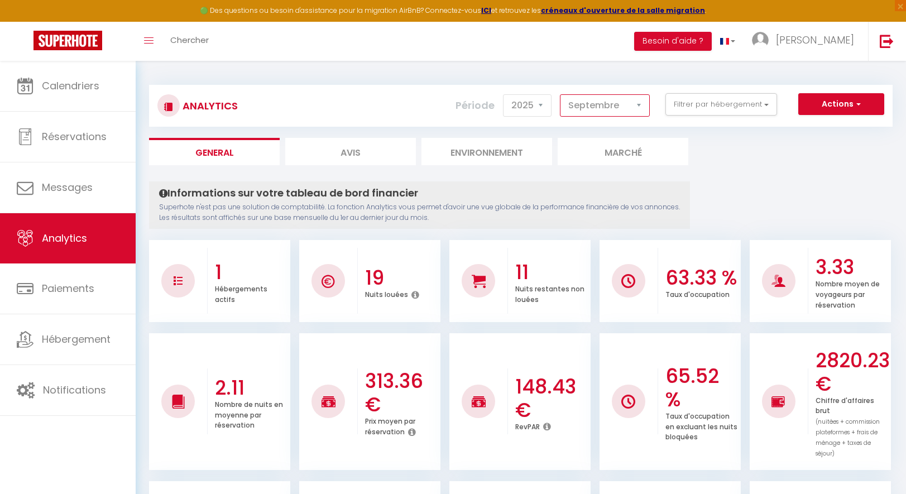
select select "10"
click at [561, 94] on select "[PERSON_NAME] Mars Avril Mai Juin Juillet Août Septembre Octobre Novembre Décem…" at bounding box center [605, 105] width 90 height 22
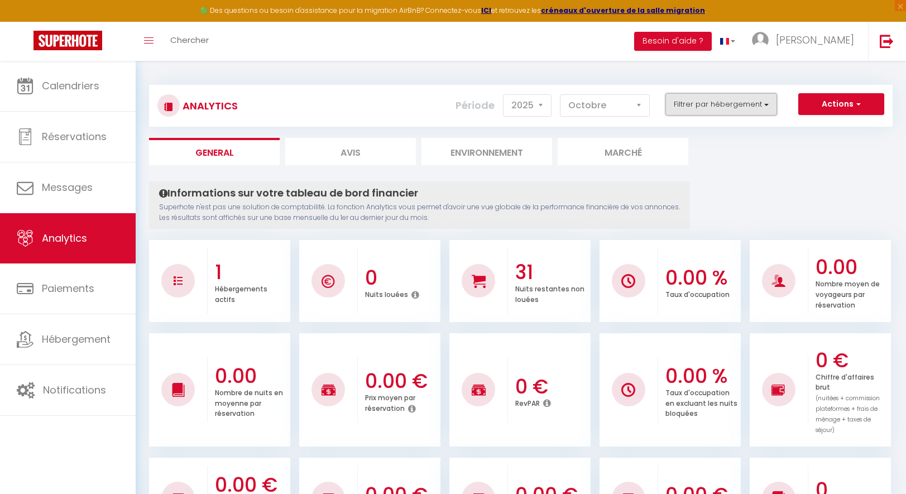
click at [700, 102] on button "Filtrer par hébergement" at bounding box center [722, 104] width 112 height 22
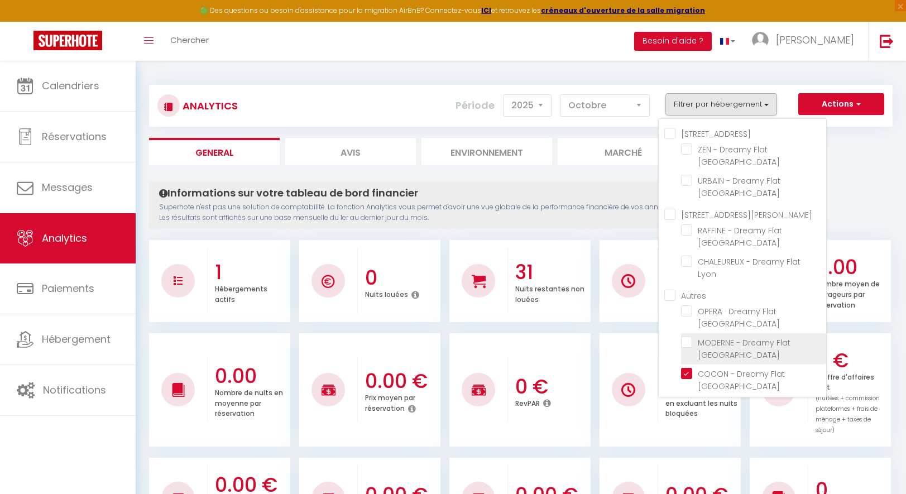
click at [685, 337] on Lyon "checkbox" at bounding box center [753, 342] width 145 height 11
checkbox Lyon "true"
checkbox Lyon "false"
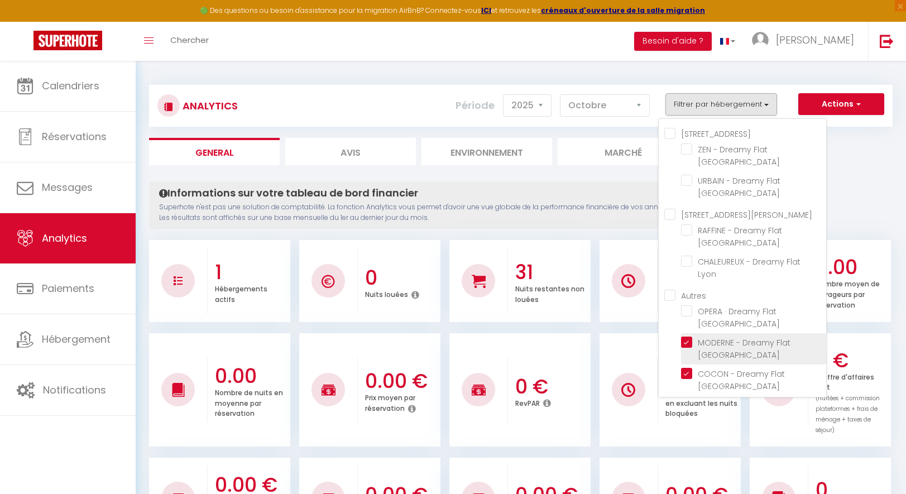
checkbox Lyon "false"
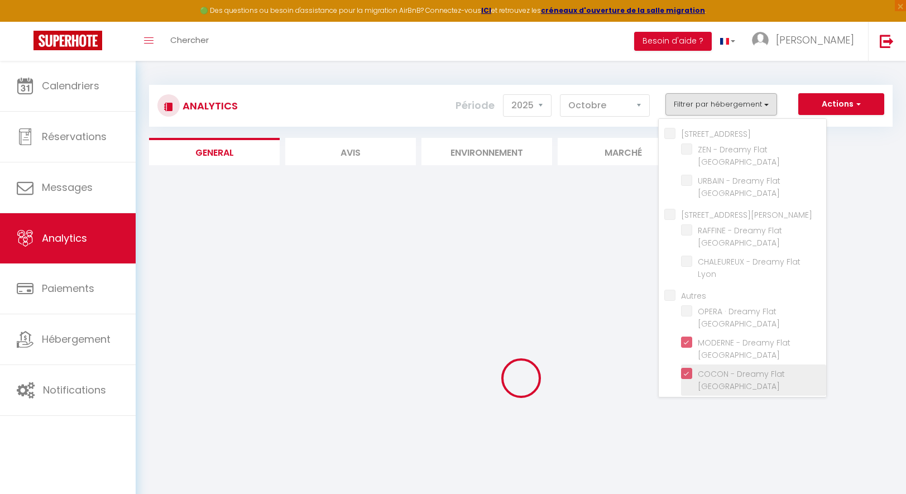
checkbox Lyon "false"
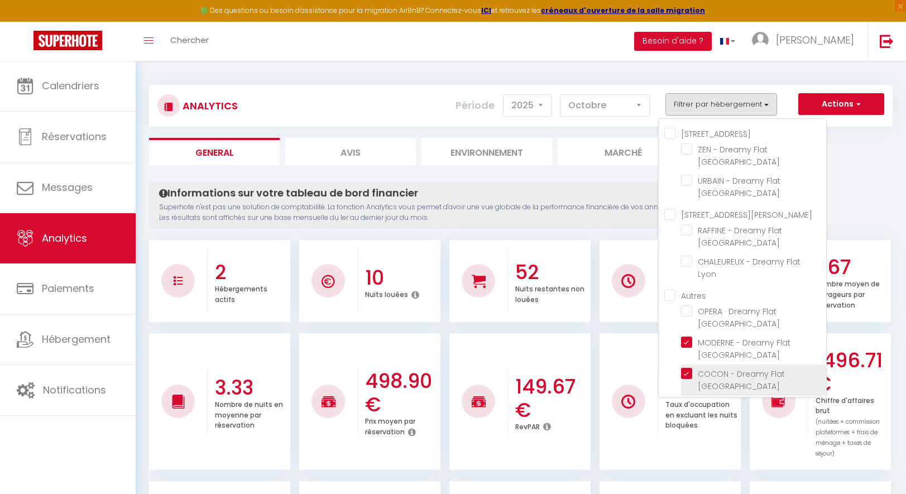
click at [686, 368] on Lyon "checkbox" at bounding box center [753, 373] width 145 height 11
checkbox Lyon "false"
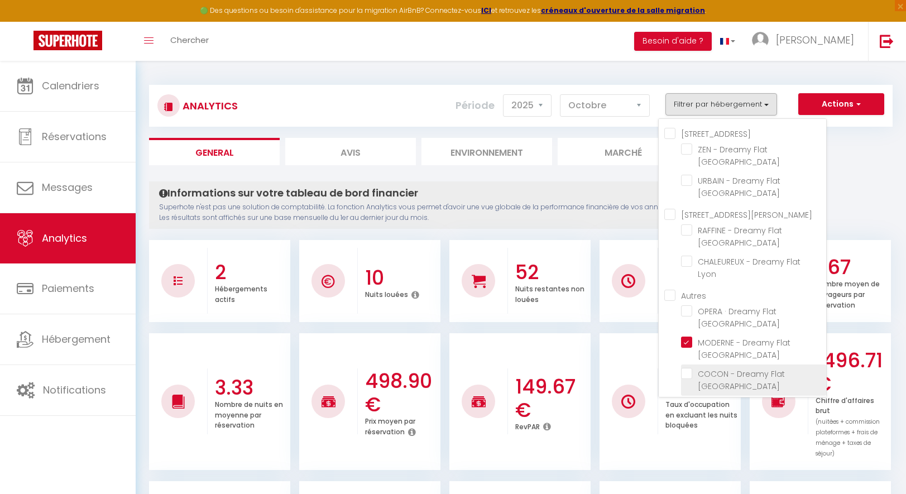
checkbox Lyon "false"
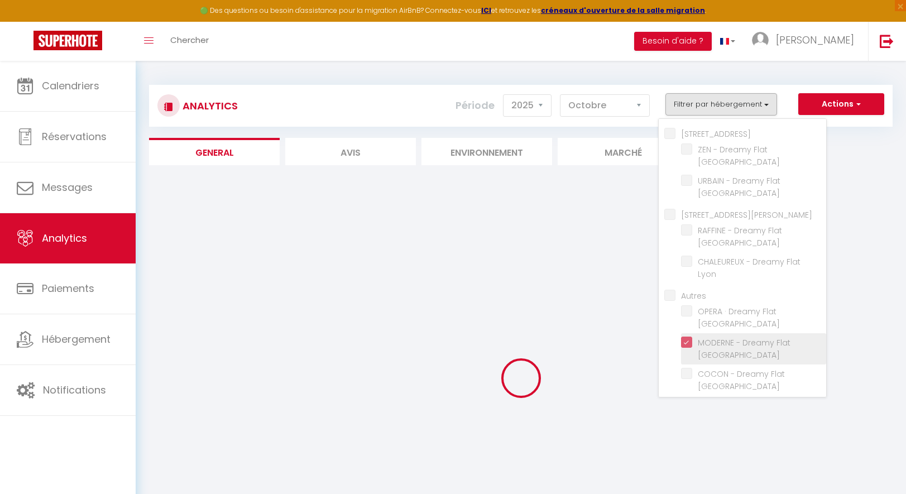
checkbox Lyon "false"
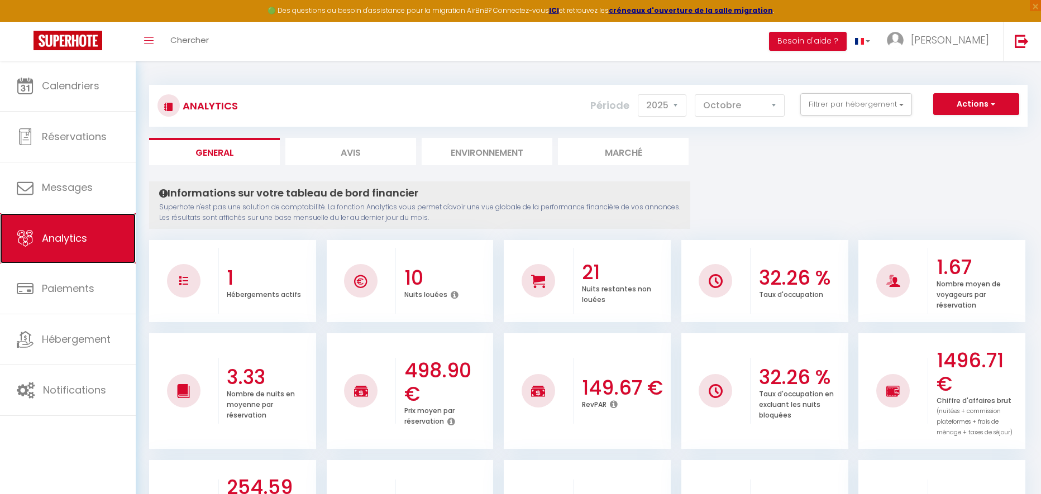
click at [90, 240] on link "Analytics" at bounding box center [68, 238] width 136 height 50
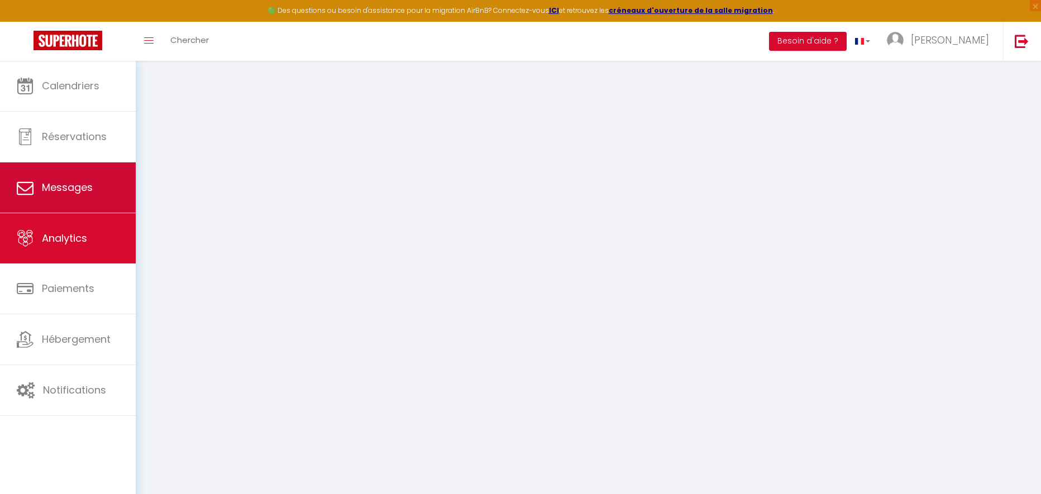
select select "2025"
select select "9"
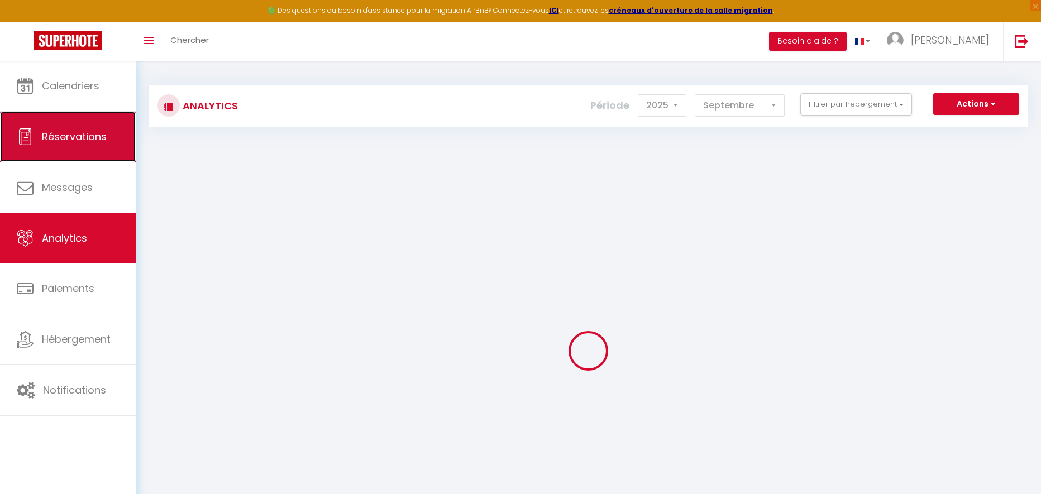
click at [98, 148] on link "Réservations" at bounding box center [68, 137] width 136 height 50
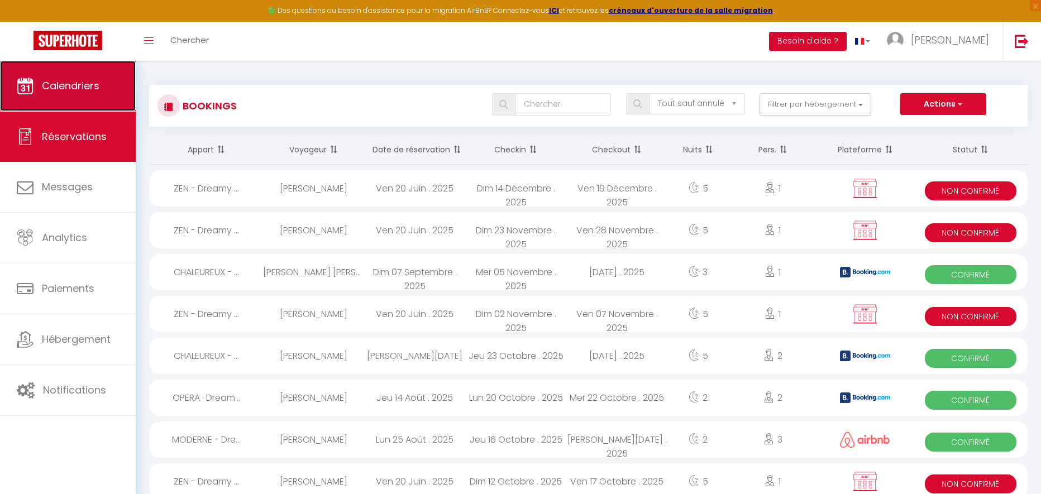
click at [92, 89] on span "Calendriers" at bounding box center [71, 86] width 58 height 14
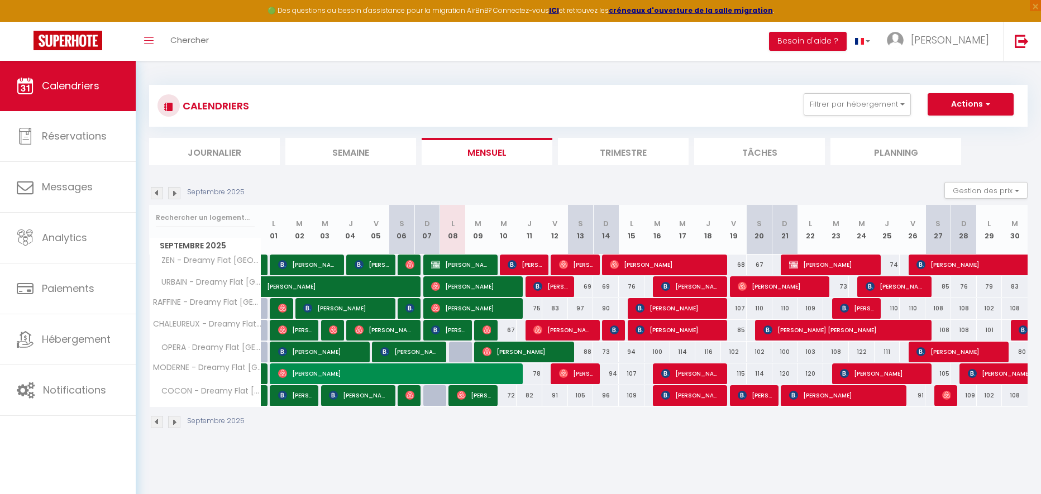
click at [152, 192] on img at bounding box center [157, 193] width 12 height 12
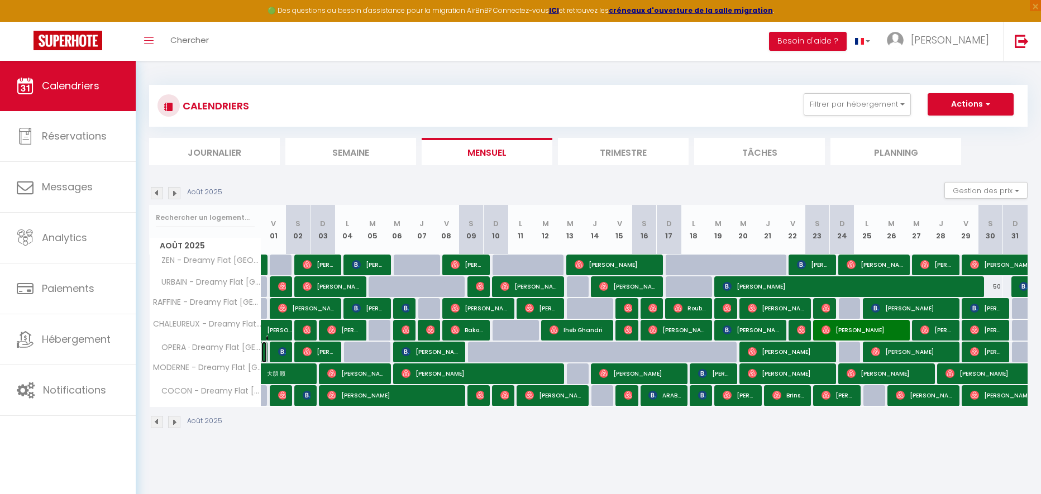
click at [265, 357] on link "[PERSON_NAME]" at bounding box center [264, 352] width 6 height 21
select select "OK"
select select "0"
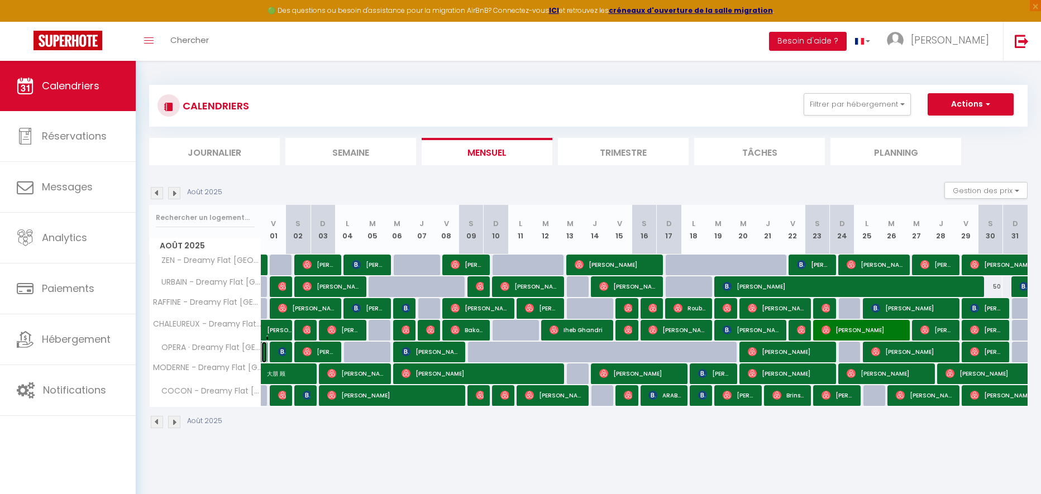
select select "0"
select select
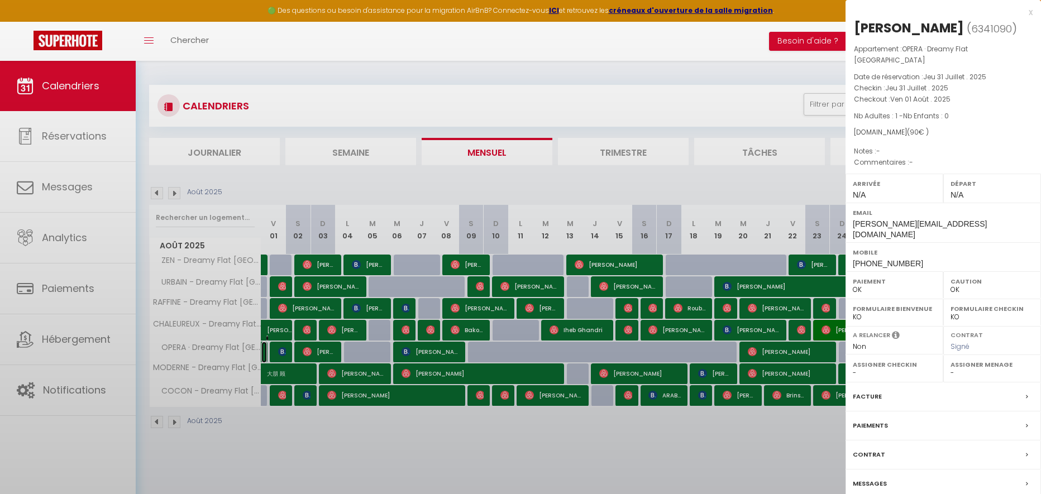
select select "394"
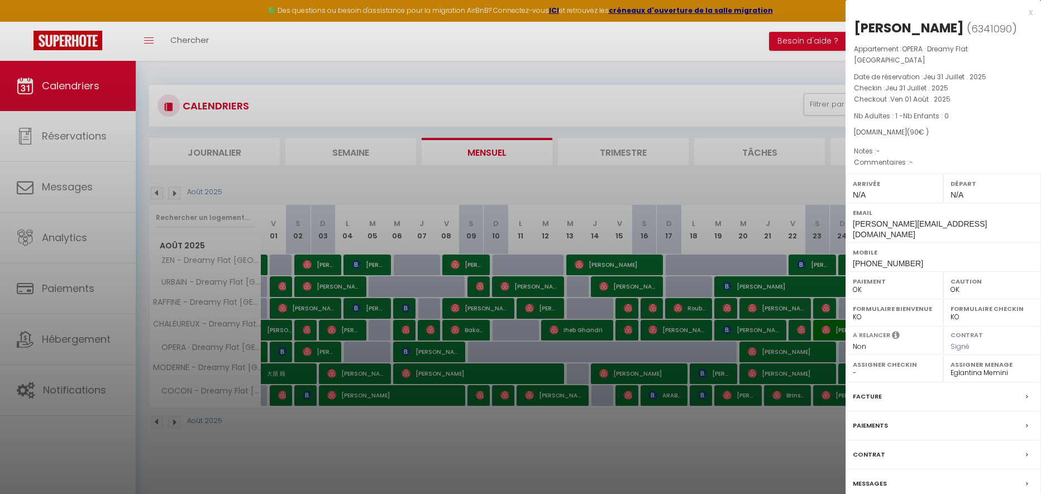
click at [1030, 13] on div "x" at bounding box center [939, 12] width 187 height 13
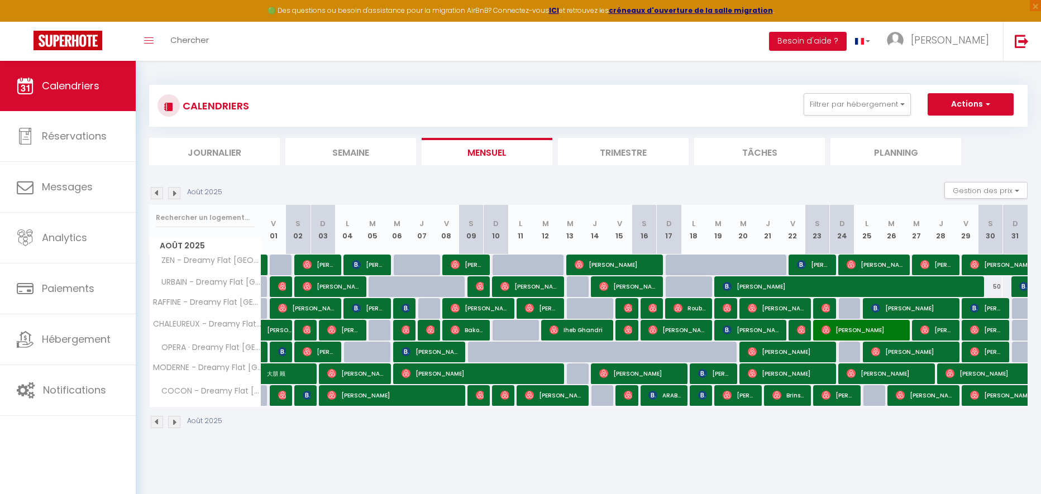
click at [1030, 61] on body "🟢 Des questions ou besoin d'assistance pour la migration AirBnB? Connectez-vous…" at bounding box center [520, 308] width 1041 height 494
